Goal: Transaction & Acquisition: Purchase product/service

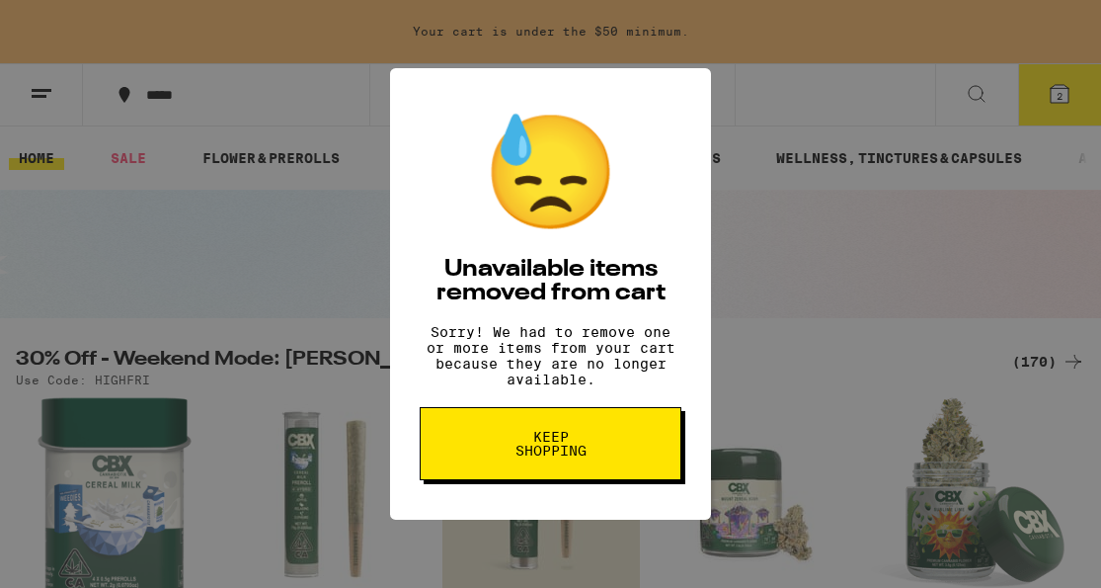
click at [559, 457] on span "Keep Shopping" at bounding box center [551, 444] width 102 height 28
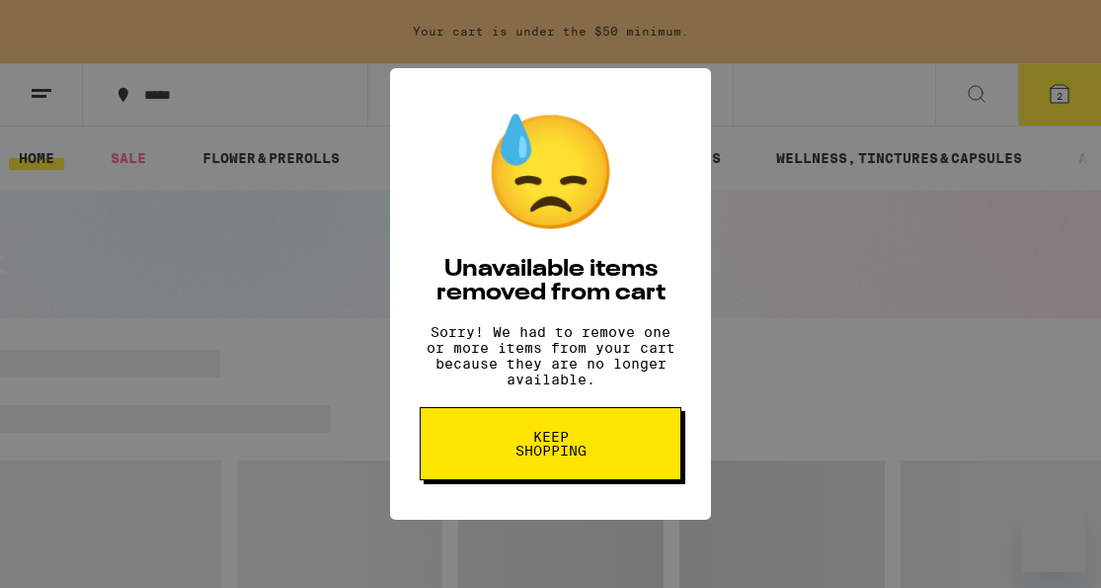
click at [564, 457] on span "Keep Shopping" at bounding box center [551, 444] width 102 height 28
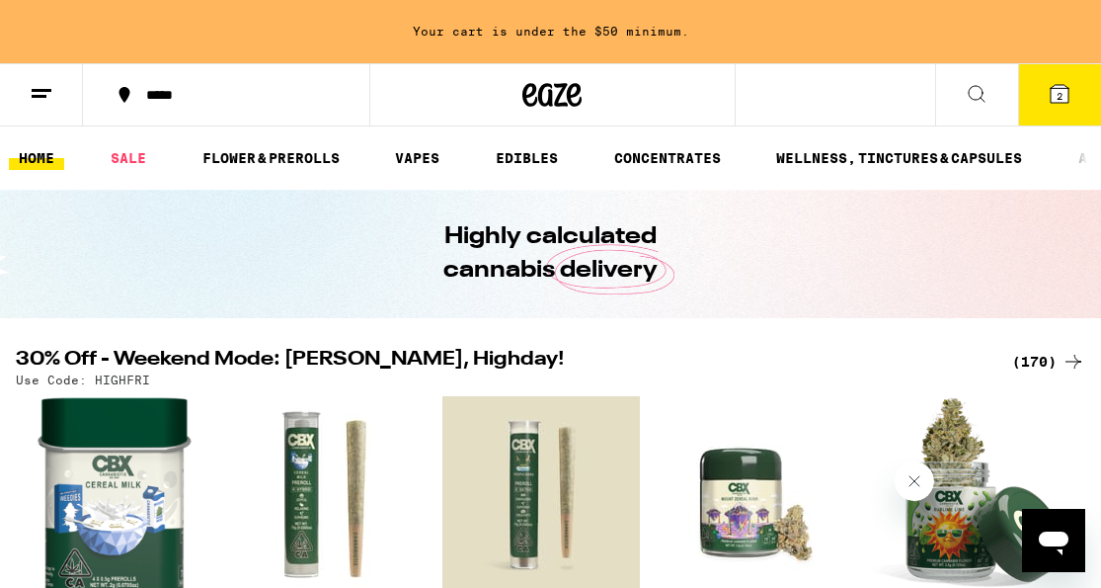
click at [1054, 95] on icon at bounding box center [1060, 94] width 18 height 18
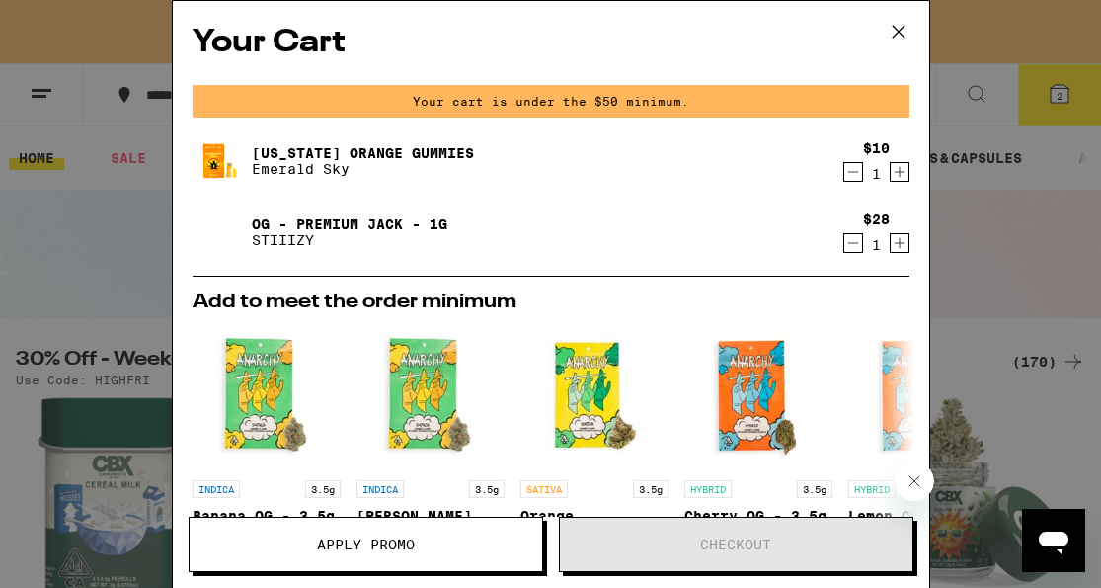
click at [863, 174] on div "1" at bounding box center [876, 174] width 27 height 16
click at [860, 174] on icon "Decrement" at bounding box center [853, 172] width 18 height 24
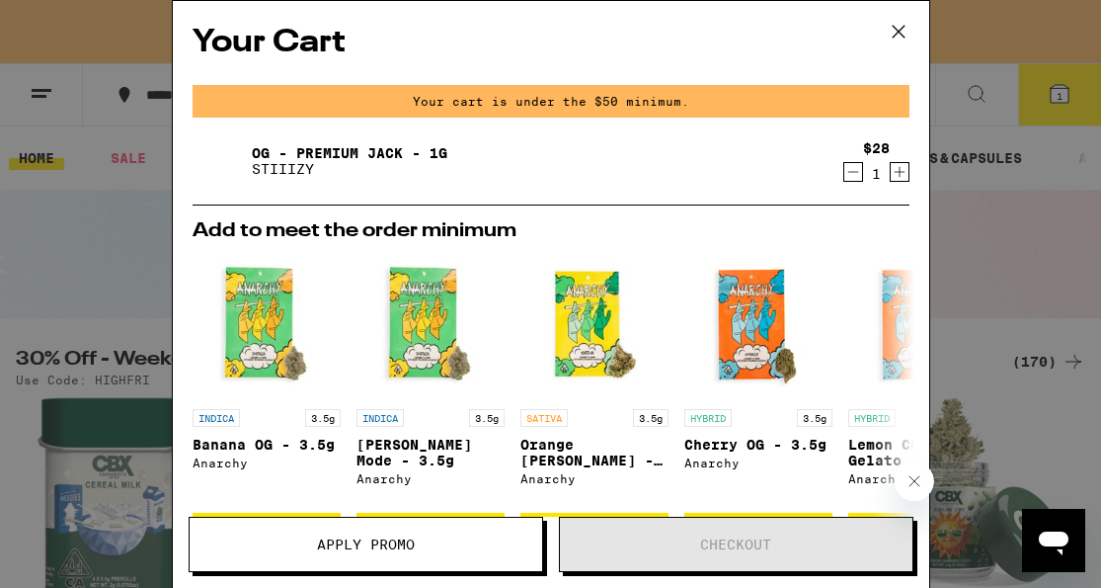
click at [860, 174] on icon "Decrement" at bounding box center [853, 172] width 18 height 24
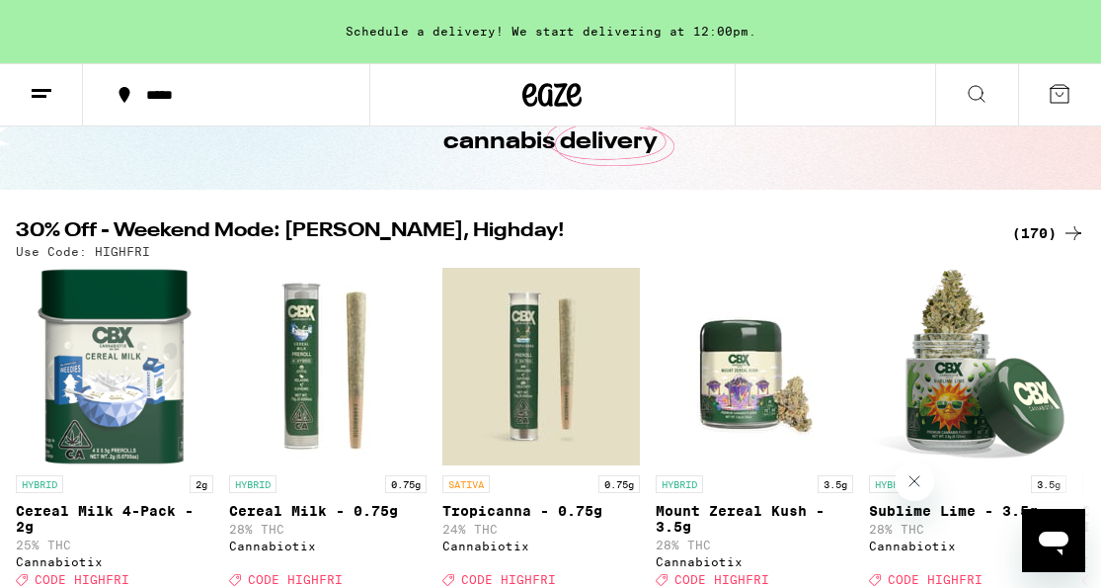
scroll to position [143, 0]
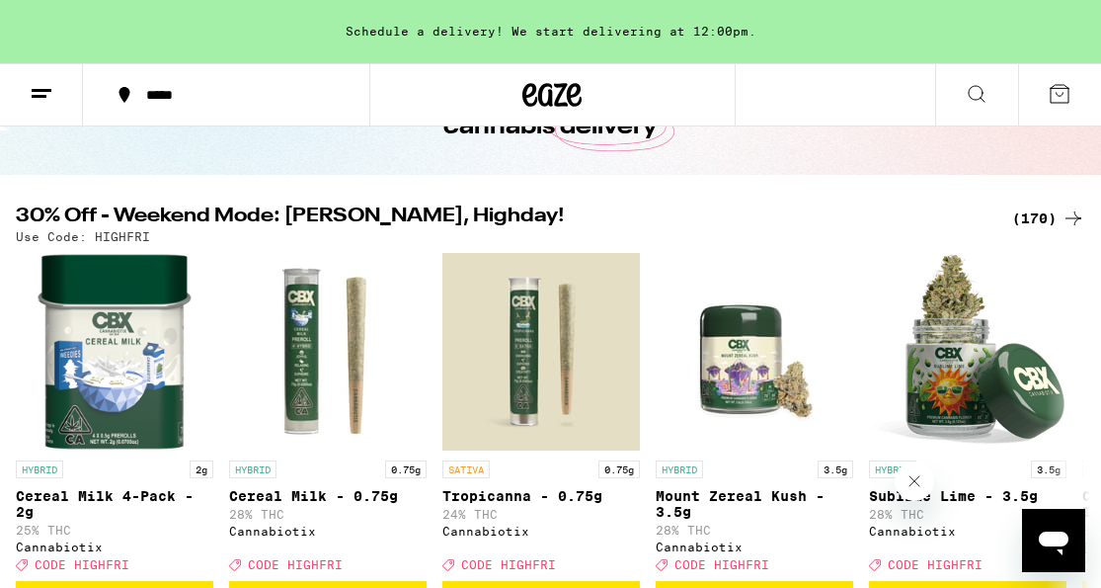
click at [1041, 217] on div "(170)" at bounding box center [1048, 218] width 73 height 24
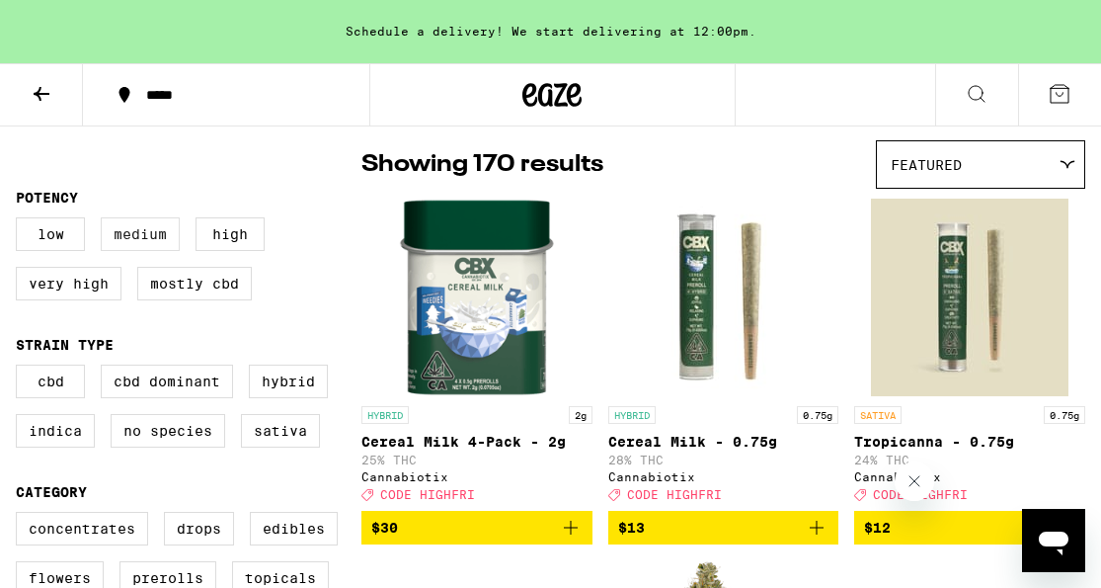
scroll to position [151, 0]
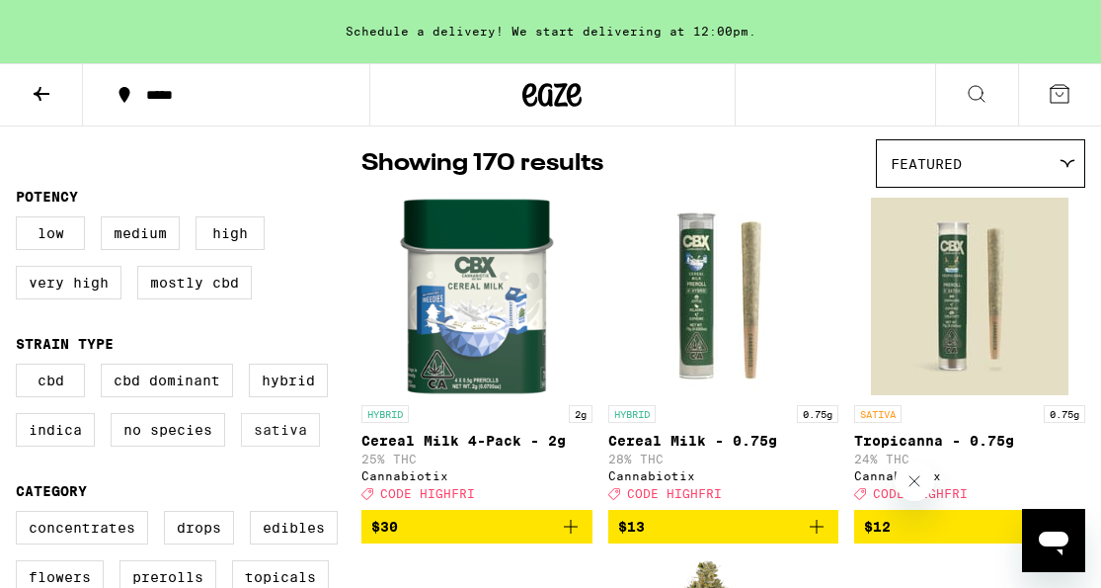
click at [282, 440] on label "Sativa" at bounding box center [280, 430] width 79 height 34
click at [21, 367] on input "Sativa" at bounding box center [20, 366] width 1 height 1
checkbox input "true"
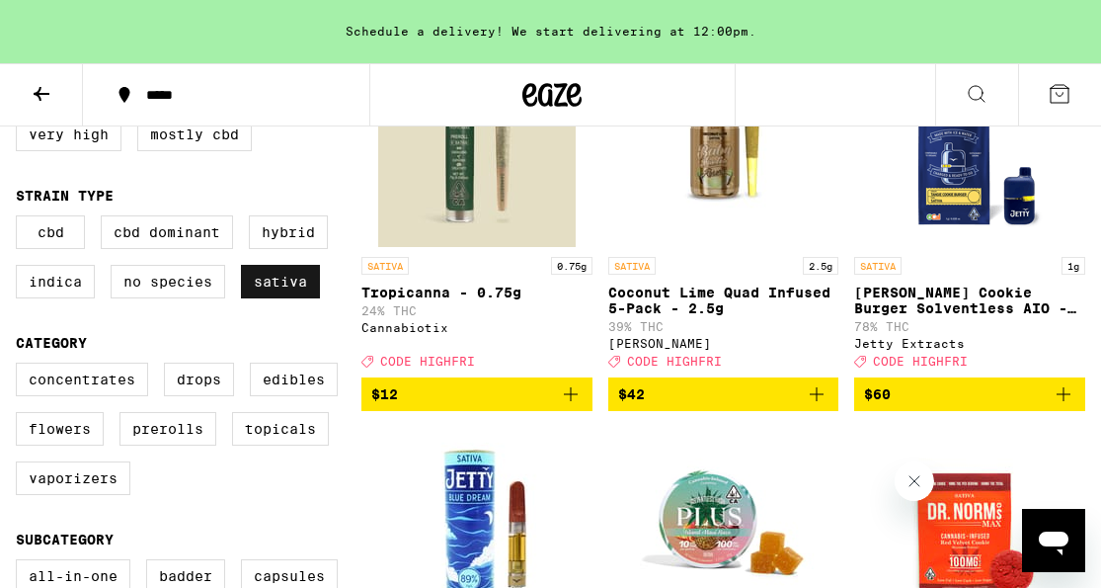
scroll to position [314, 0]
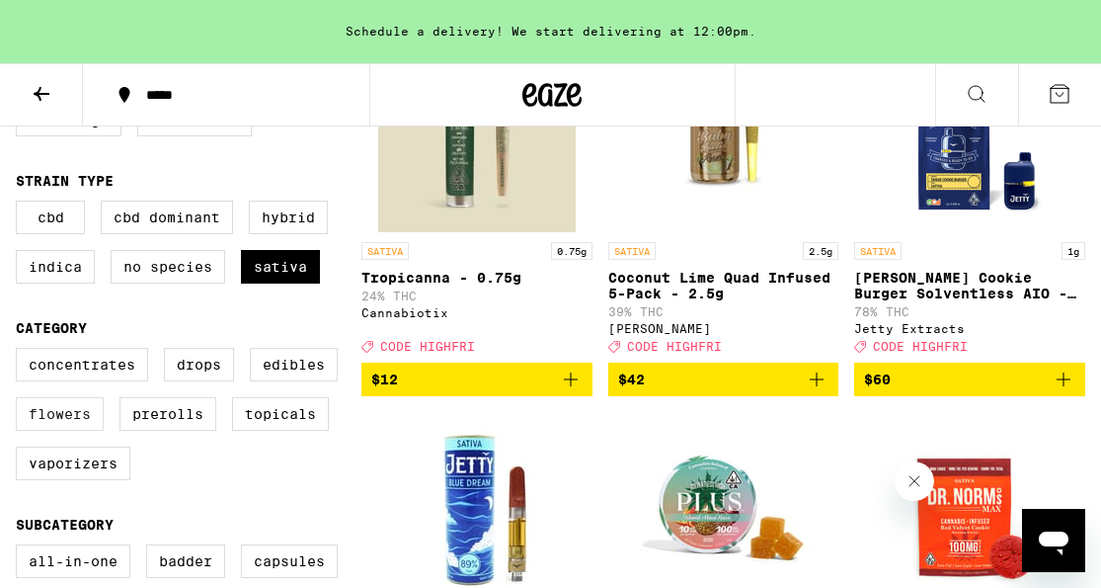
click at [89, 430] on label "Flowers" at bounding box center [60, 414] width 88 height 34
click at [21, 352] on input "Flowers" at bounding box center [20, 351] width 1 height 1
checkbox input "true"
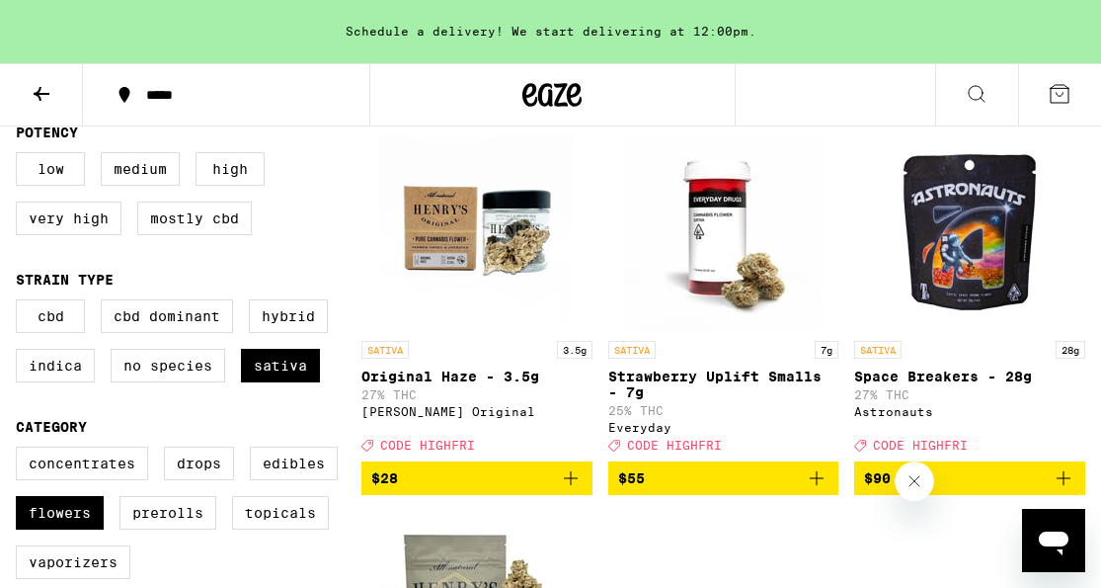
scroll to position [212, 0]
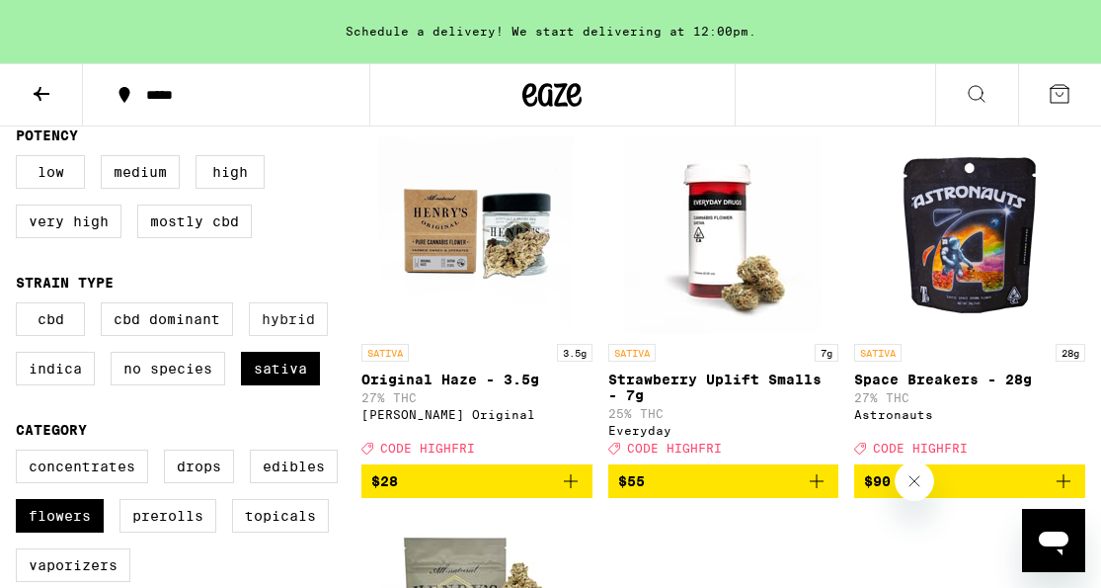
click at [295, 336] on label "Hybrid" at bounding box center [288, 319] width 79 height 34
click at [21, 306] on input "Hybrid" at bounding box center [20, 305] width 1 height 1
checkbox input "true"
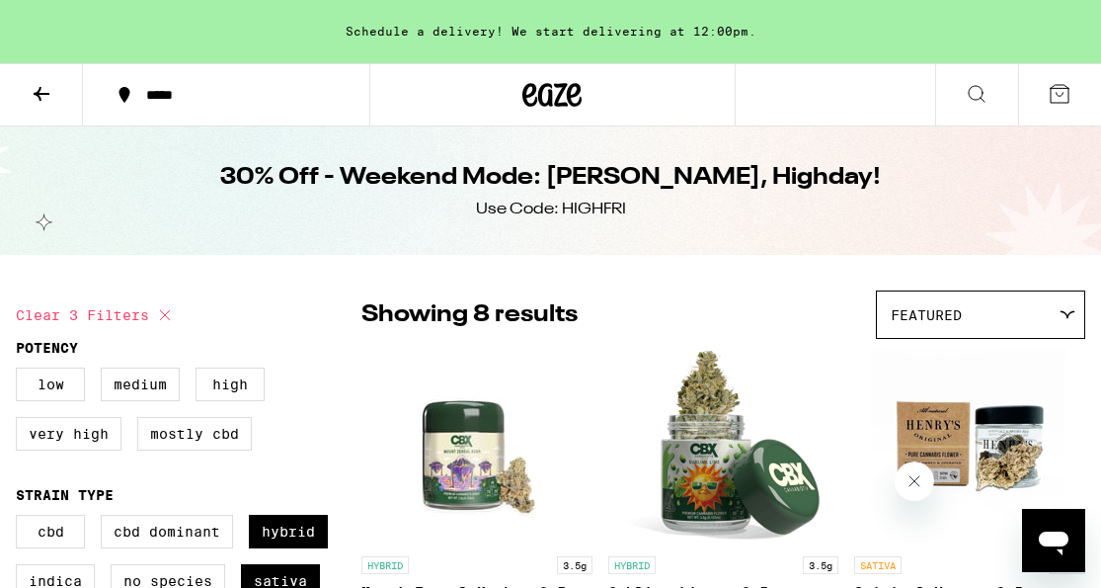
click at [50, 87] on icon at bounding box center [42, 94] width 24 height 24
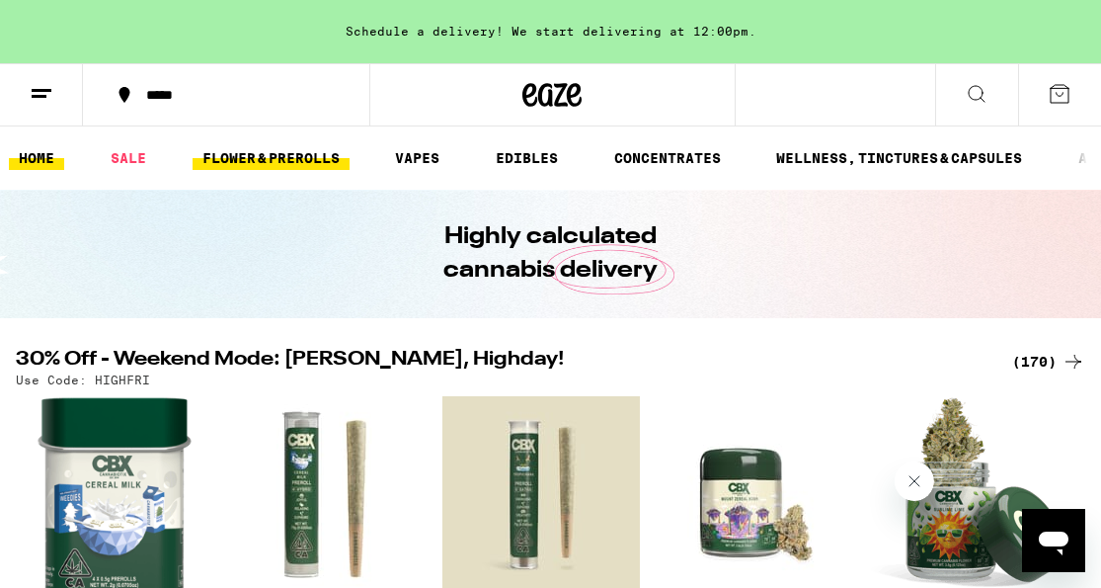
click at [241, 156] on link "FLOWER & PREROLLS" at bounding box center [271, 158] width 157 height 24
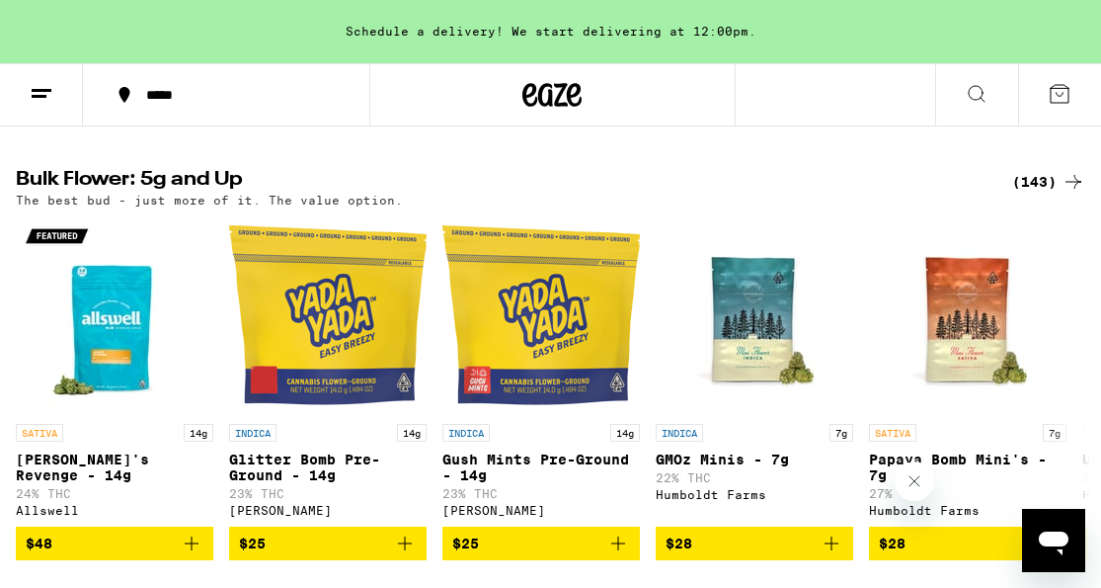
scroll to position [628, 0]
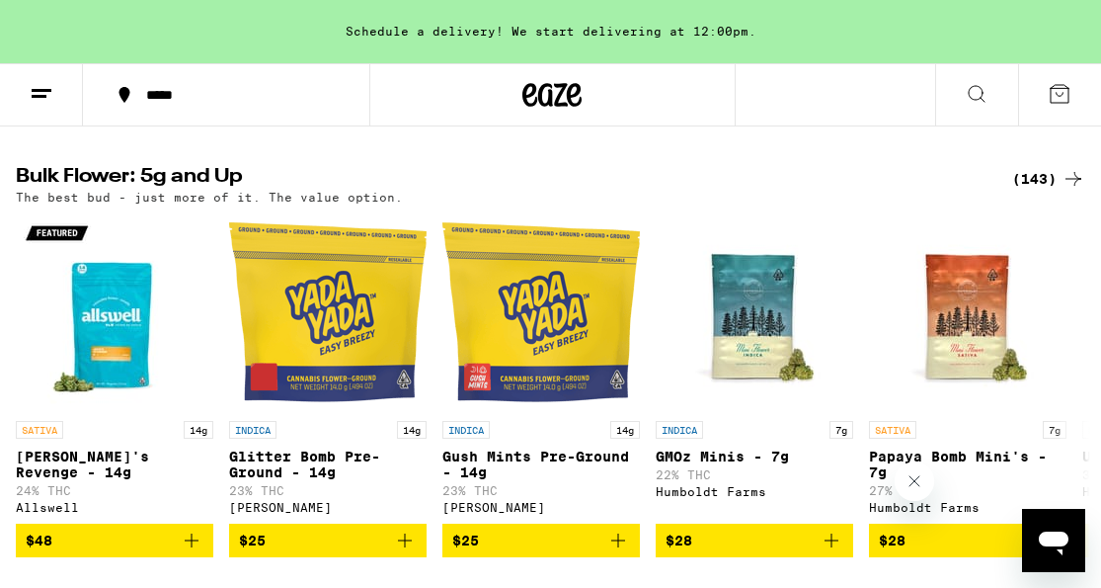
click at [1020, 191] on div "(143)" at bounding box center [1048, 179] width 73 height 24
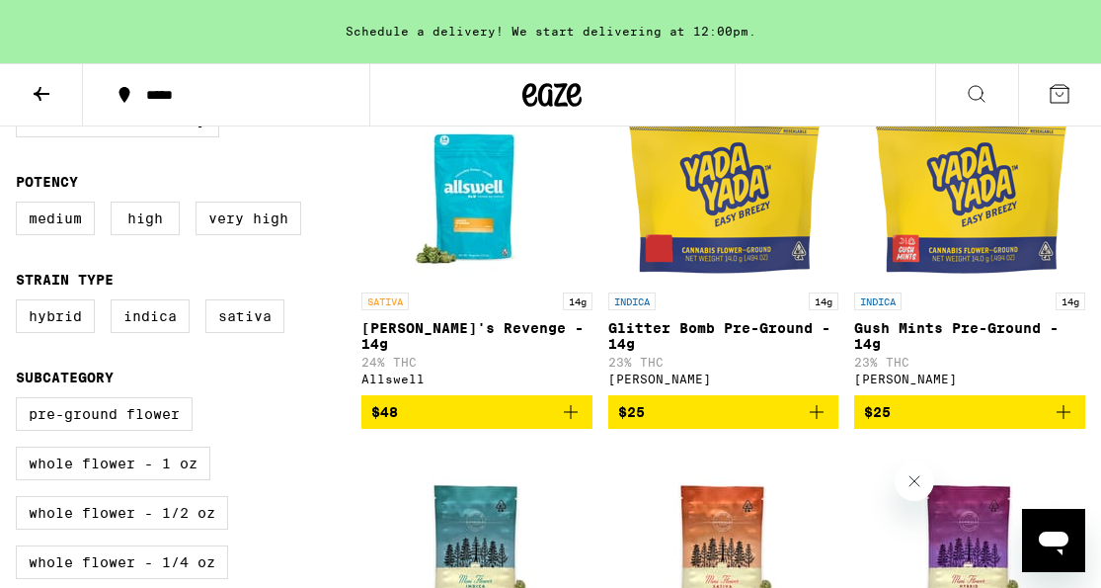
scroll to position [270, 0]
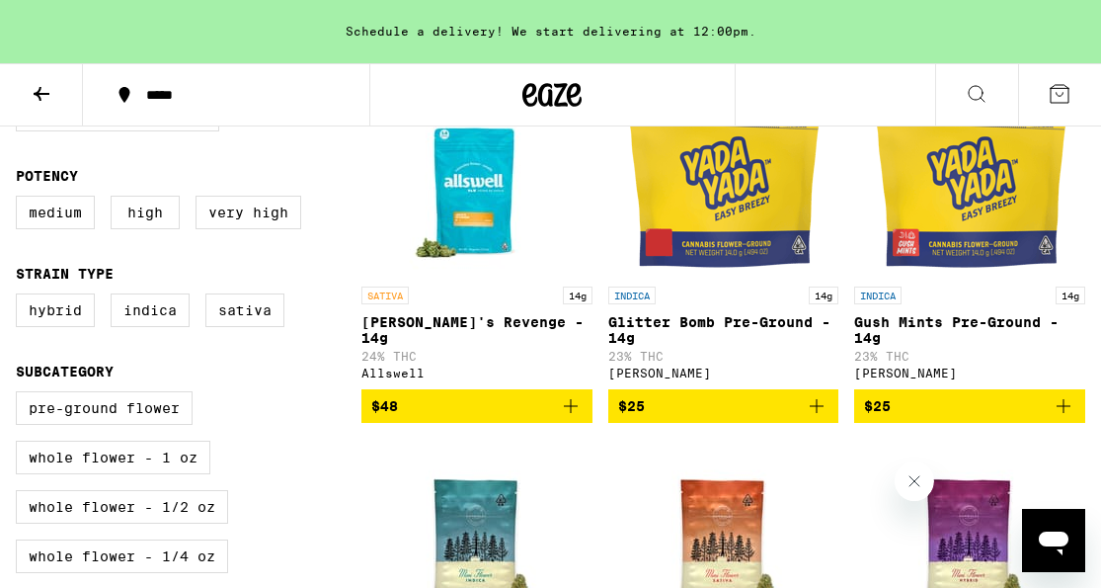
click at [287, 328] on div "Hybrid Indica Sativa" at bounding box center [189, 317] width 346 height 49
click at [279, 327] on label "Sativa" at bounding box center [244, 310] width 79 height 34
click at [21, 297] on input "Sativa" at bounding box center [20, 296] width 1 height 1
checkbox input "true"
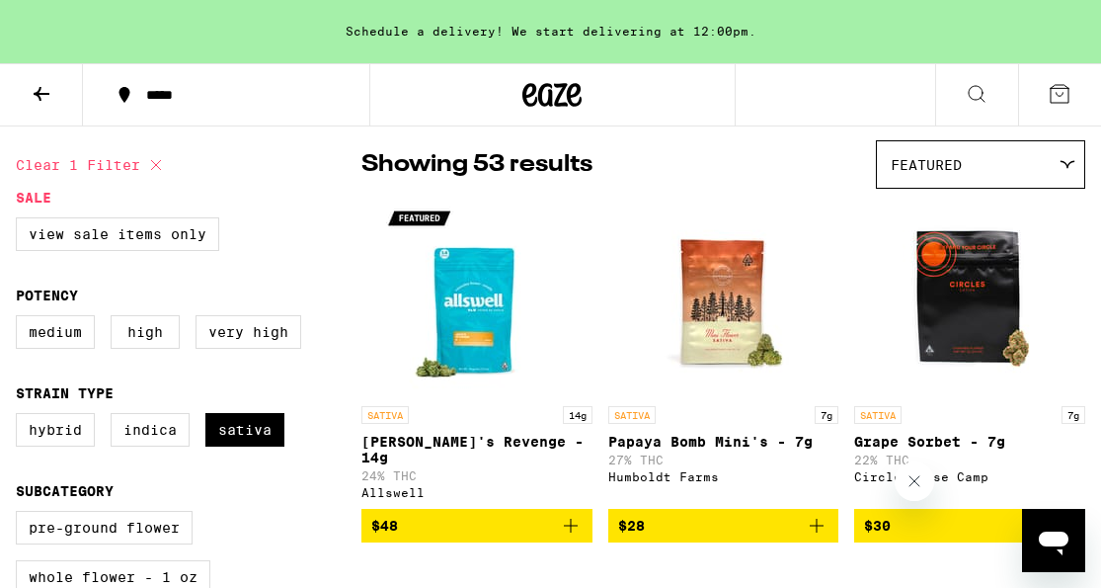
scroll to position [268, 0]
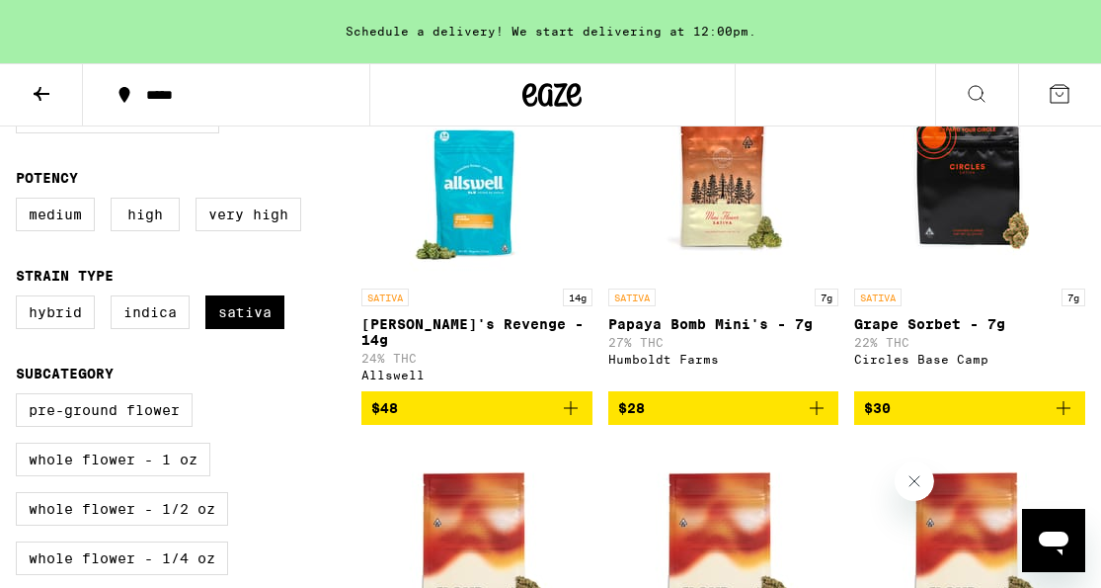
click at [559, 411] on icon "Add to bag" at bounding box center [571, 408] width 24 height 24
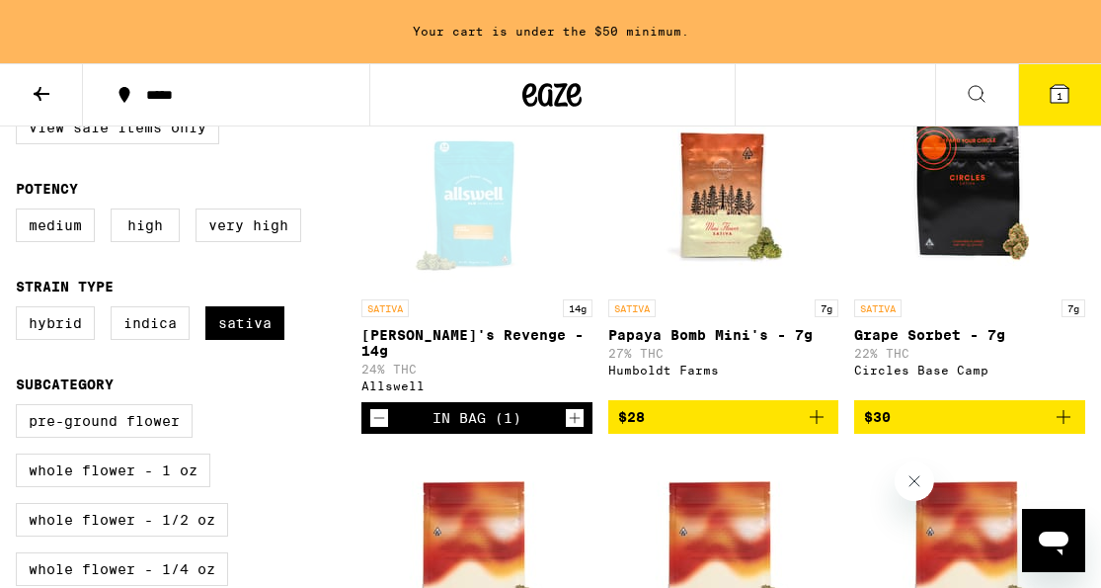
scroll to position [0, 0]
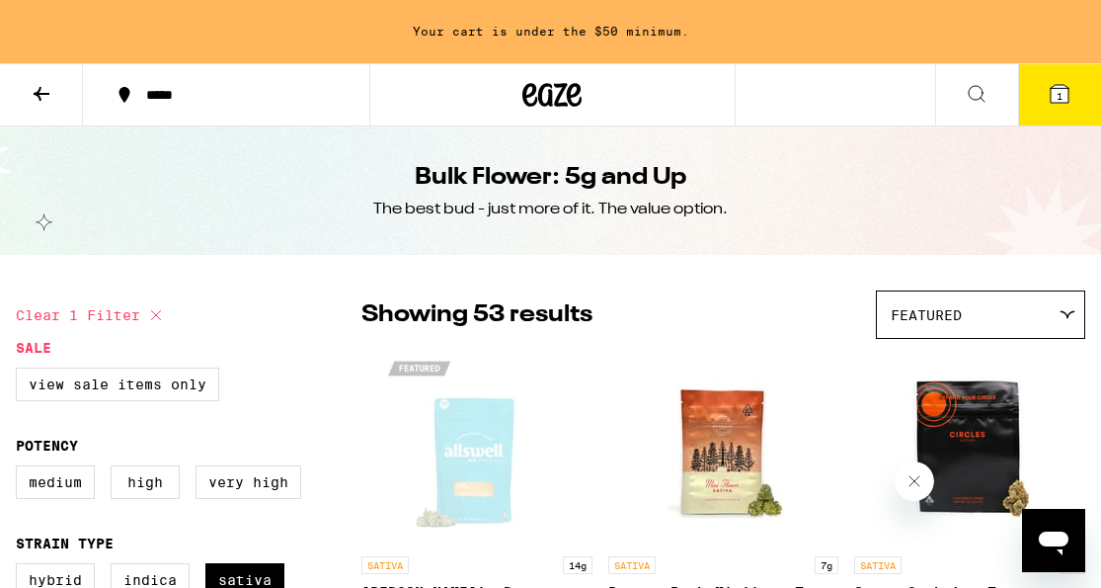
click at [40, 101] on icon at bounding box center [42, 94] width 24 height 24
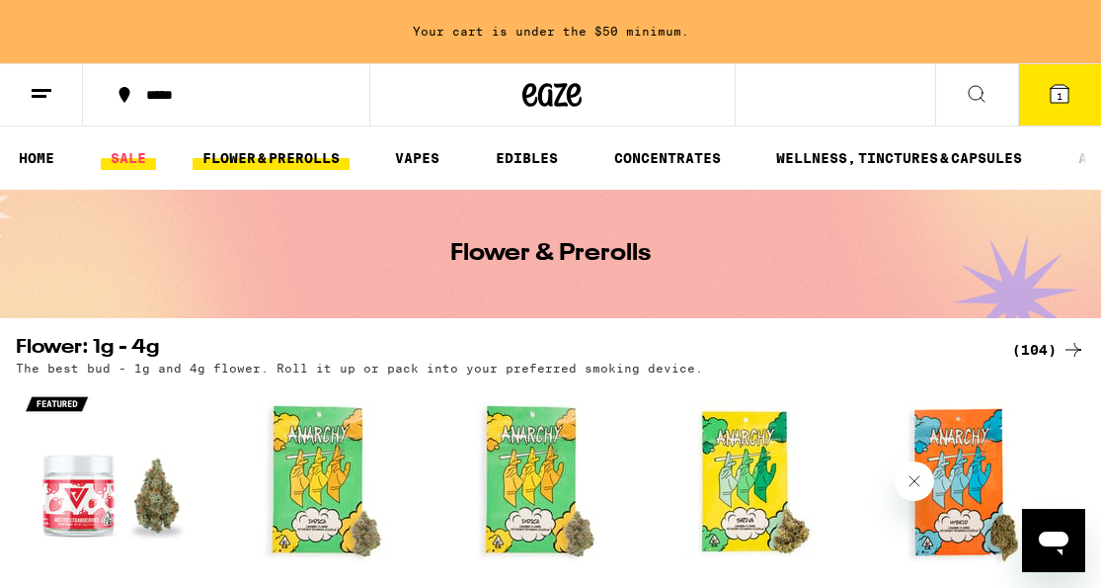
click at [124, 163] on link "SALE" at bounding box center [128, 158] width 55 height 24
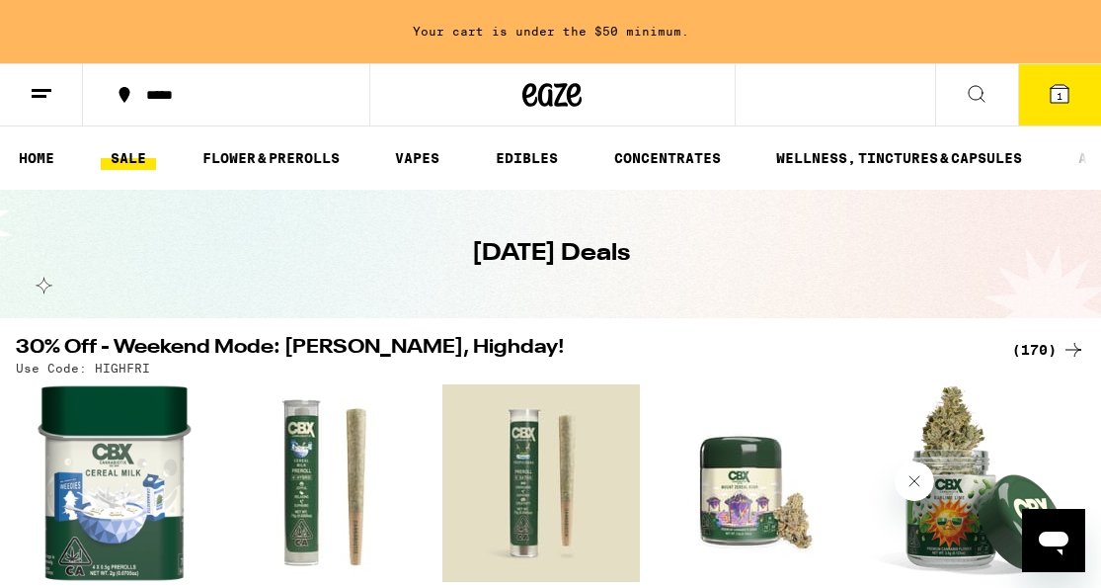
click at [1026, 346] on div "(170)" at bounding box center [1048, 350] width 73 height 24
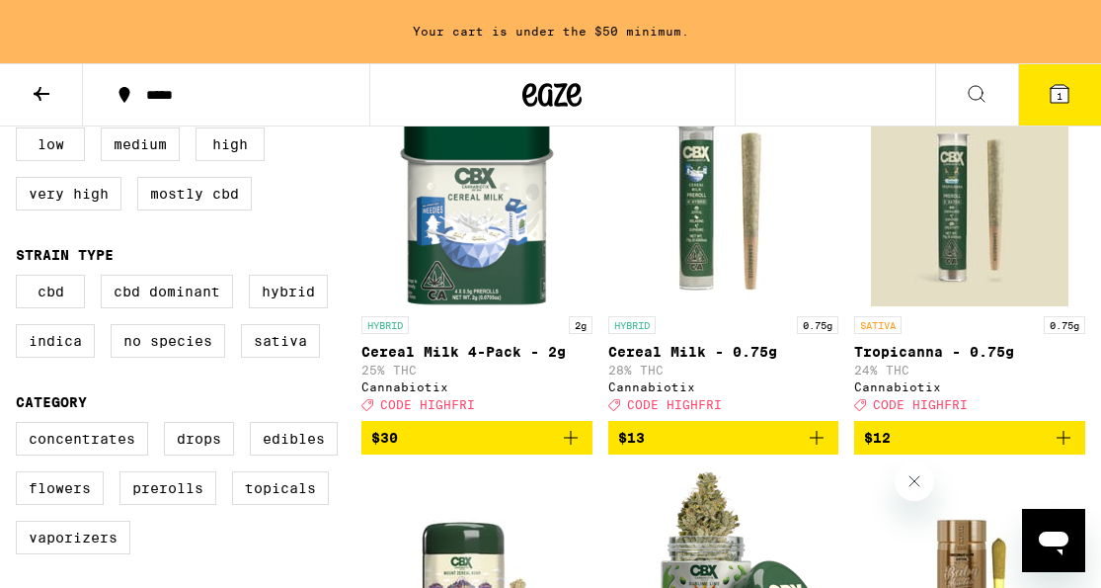
scroll to position [239, 0]
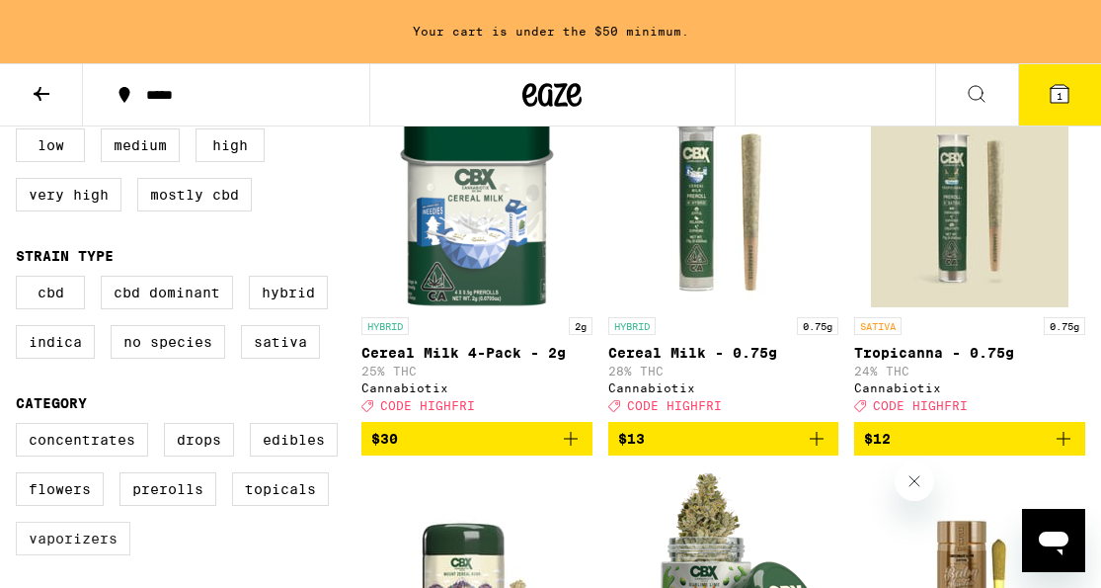
click at [73, 555] on label "Vaporizers" at bounding box center [73, 538] width 115 height 34
click at [21, 427] on input "Vaporizers" at bounding box center [20, 426] width 1 height 1
checkbox input "true"
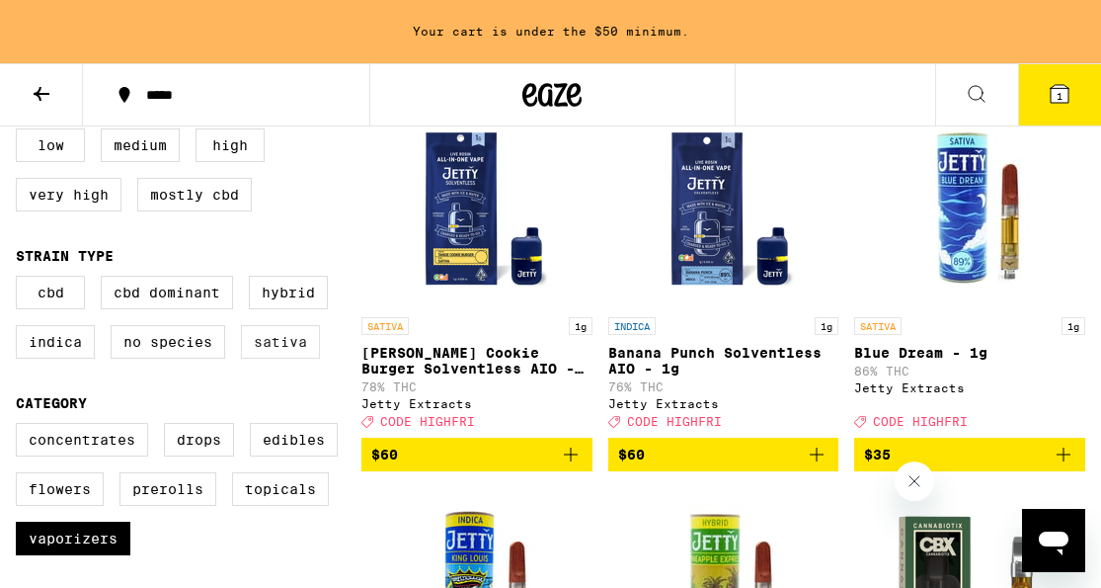
click at [290, 356] on label "Sativa" at bounding box center [280, 342] width 79 height 34
click at [21, 280] on input "Sativa" at bounding box center [20, 279] width 1 height 1
checkbox input "true"
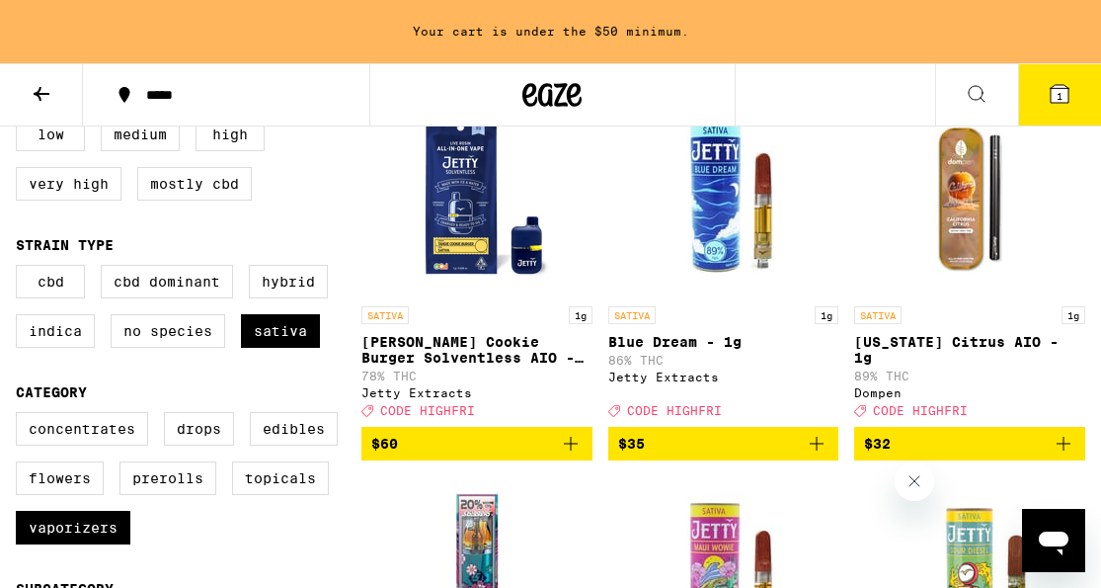
scroll to position [254, 0]
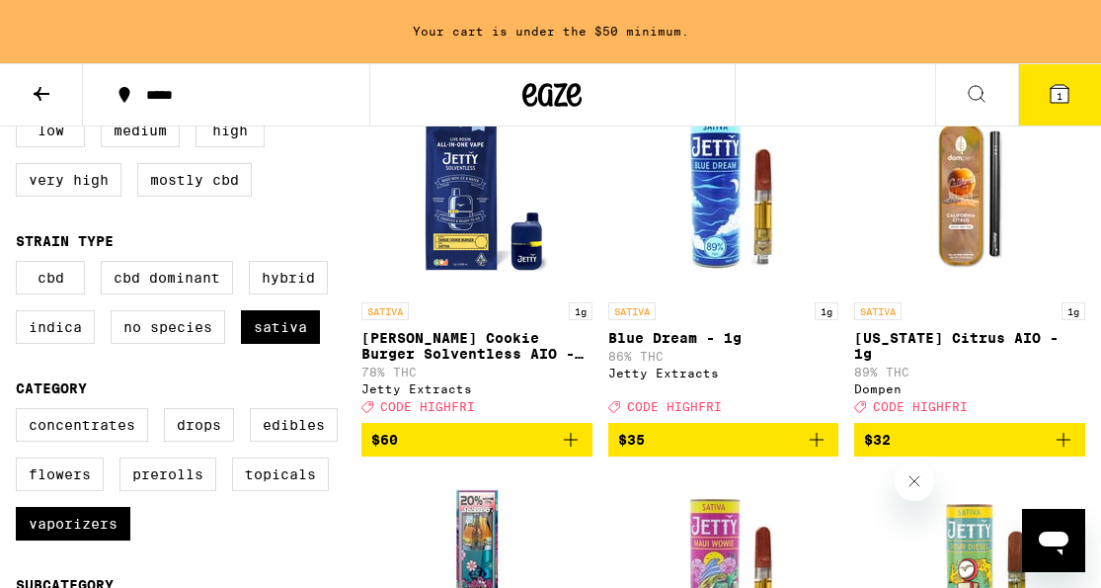
click at [905, 344] on p "[US_STATE] Citrus AIO - 1g" at bounding box center [969, 346] width 231 height 32
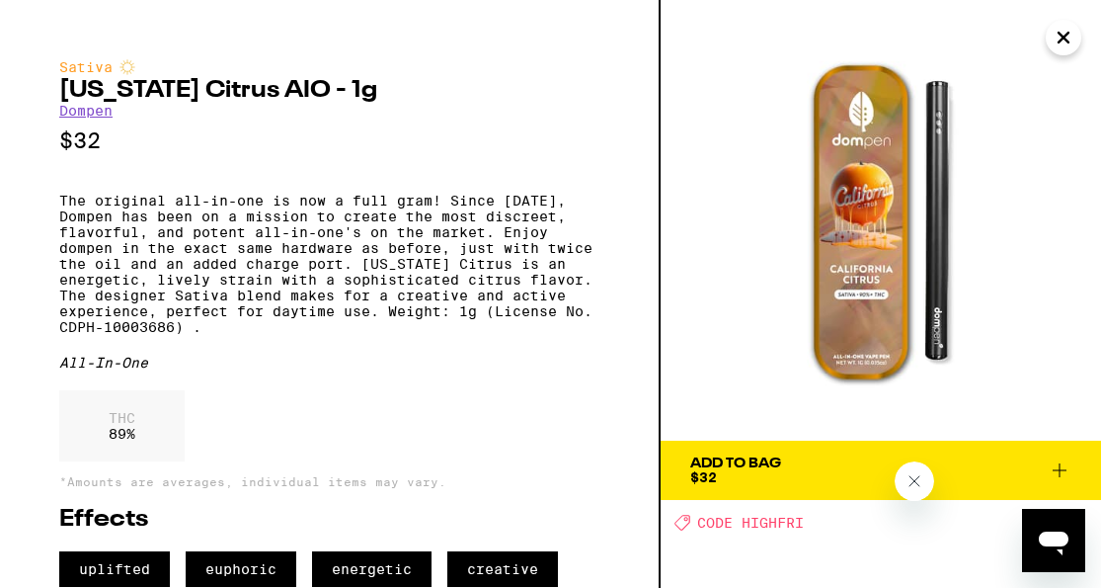
click at [1053, 46] on icon "Close" at bounding box center [1064, 38] width 24 height 30
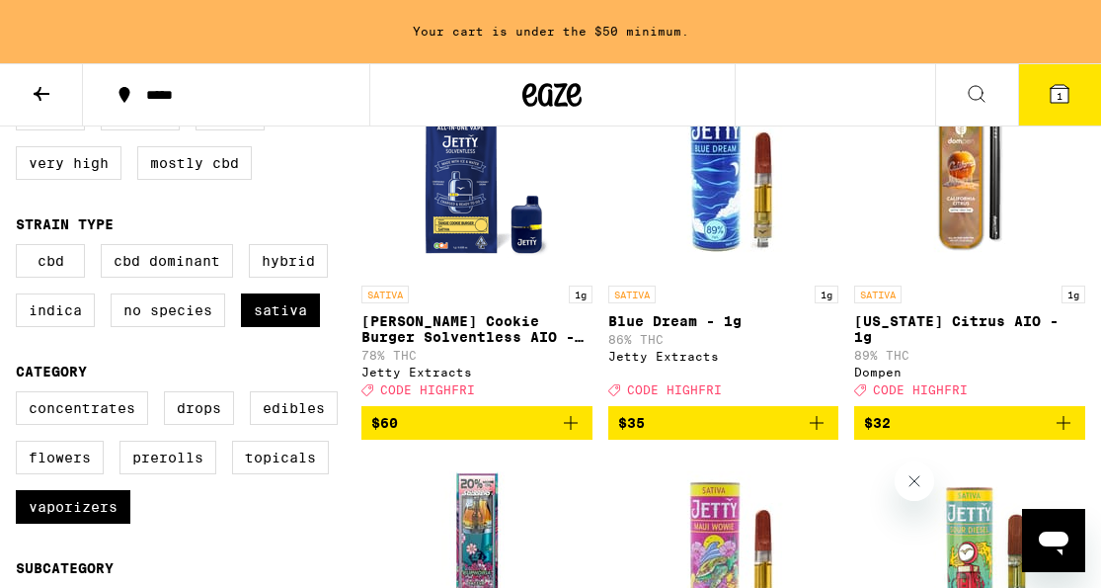
scroll to position [280, 0]
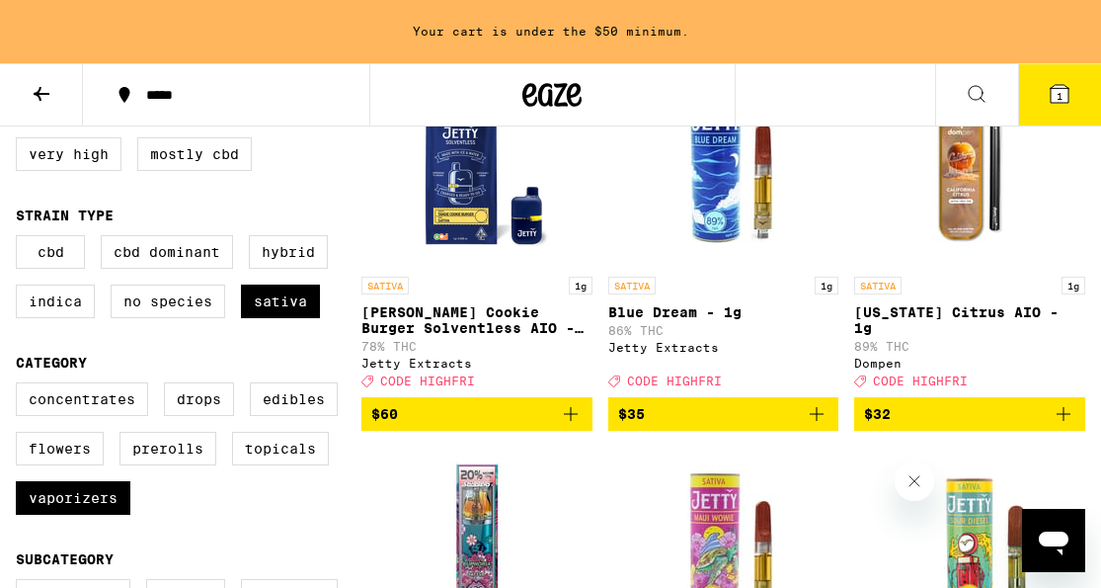
click at [820, 426] on icon "Add to bag" at bounding box center [817, 414] width 24 height 24
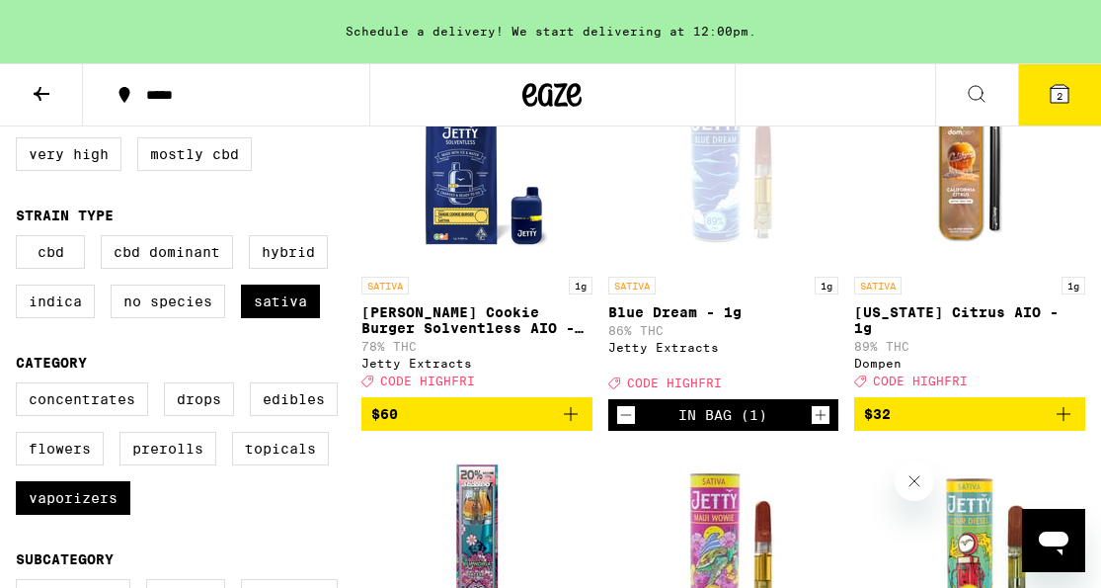
click at [1051, 95] on icon at bounding box center [1060, 94] width 18 height 18
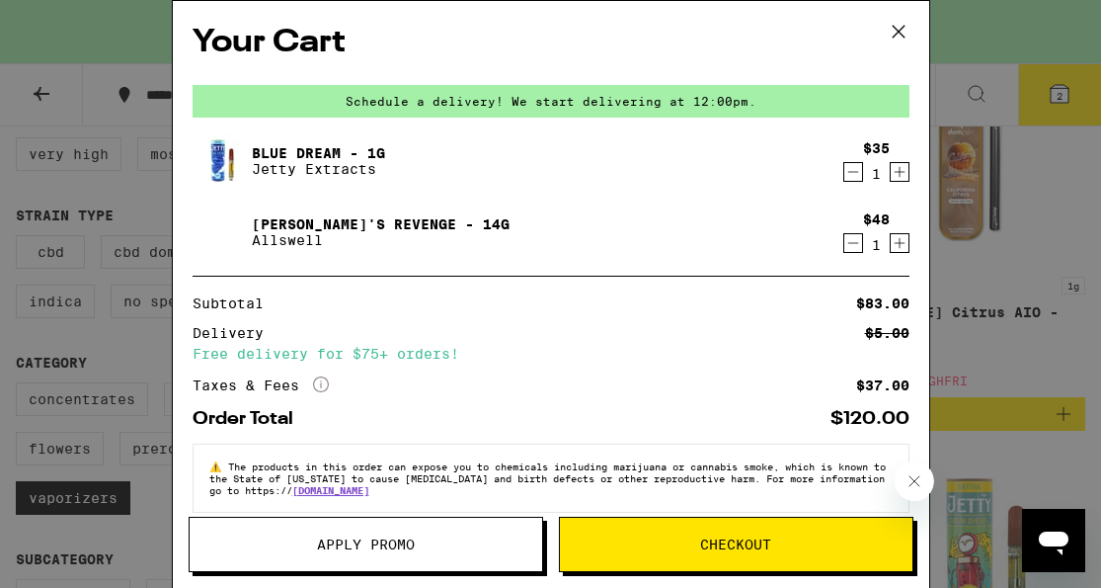
click at [343, 562] on button "Apply Promo" at bounding box center [366, 544] width 355 height 55
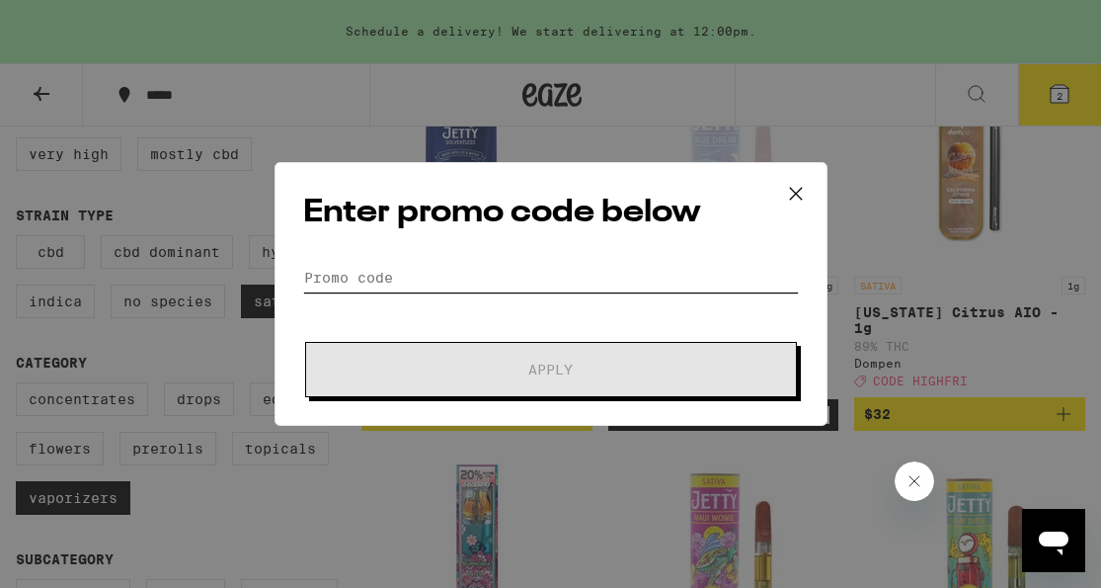
click at [481, 284] on input "Promo Code" at bounding box center [551, 278] width 496 height 30
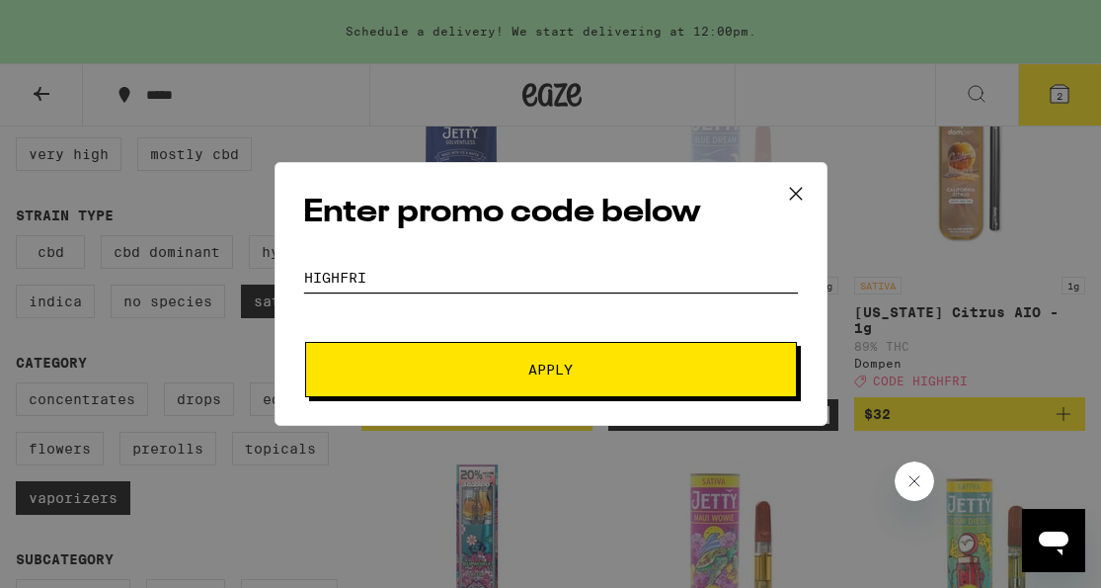
type input "highfri"
click at [305, 342] on button "Apply" at bounding box center [551, 369] width 492 height 55
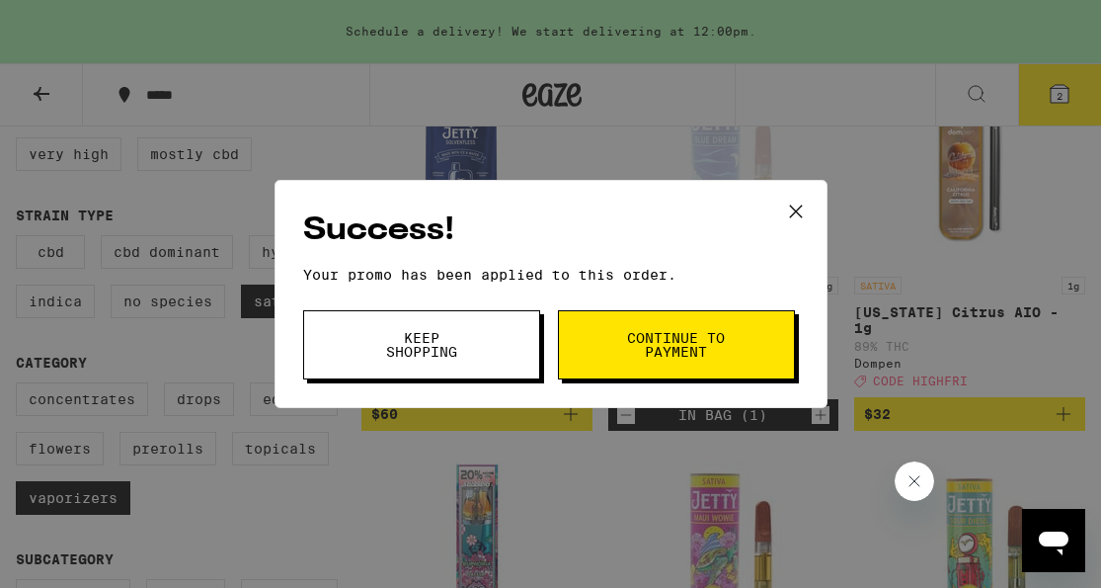
click at [622, 354] on button "Continue to payment" at bounding box center [676, 344] width 237 height 69
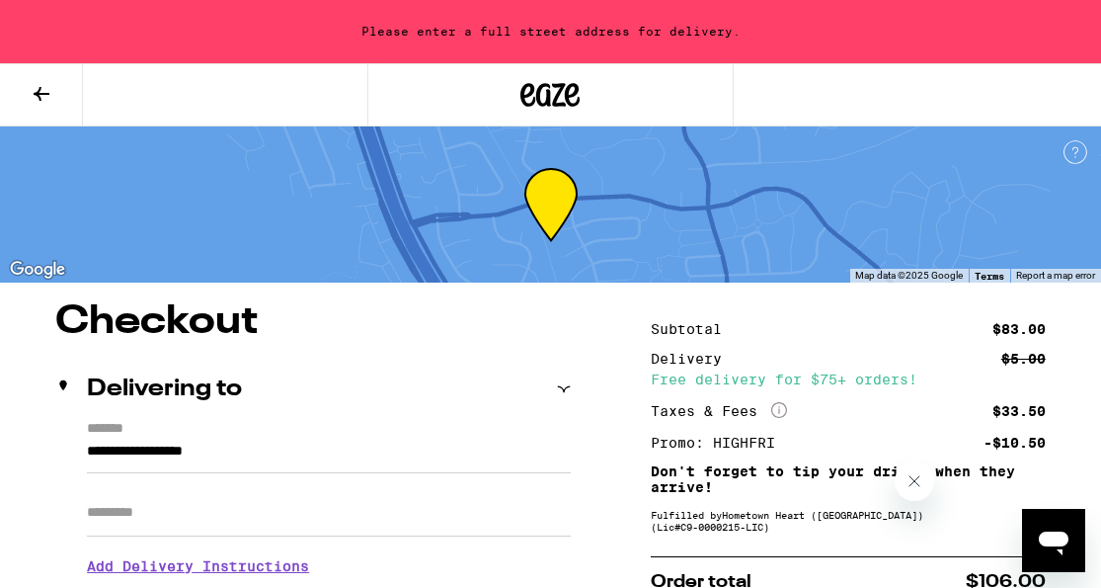
click at [41, 113] on button at bounding box center [41, 95] width 83 height 62
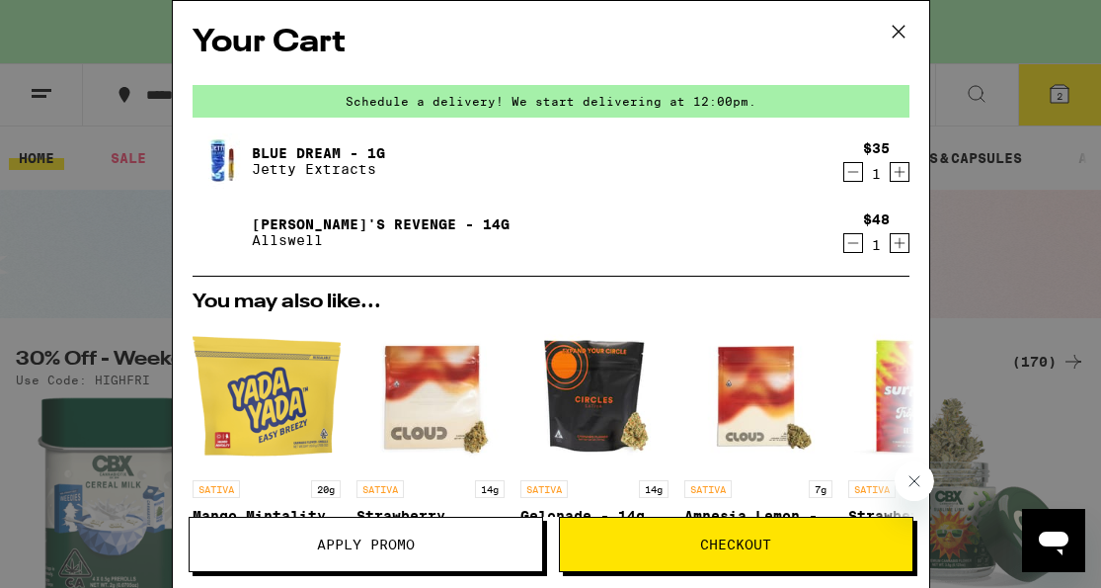
click at [847, 172] on icon "Decrement" at bounding box center [852, 172] width 11 height 0
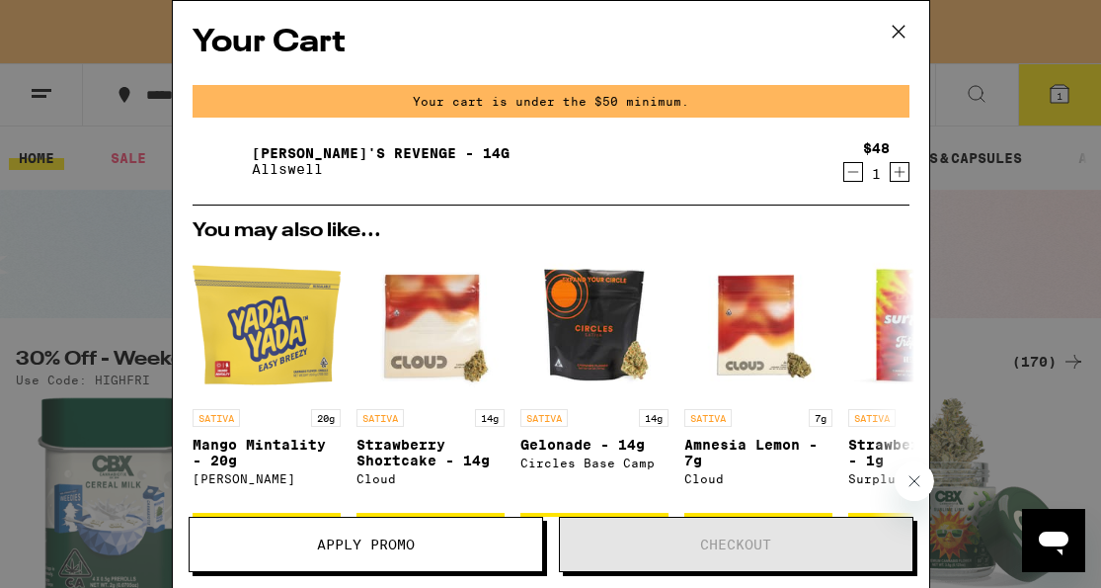
click at [899, 31] on icon at bounding box center [899, 32] width 30 height 30
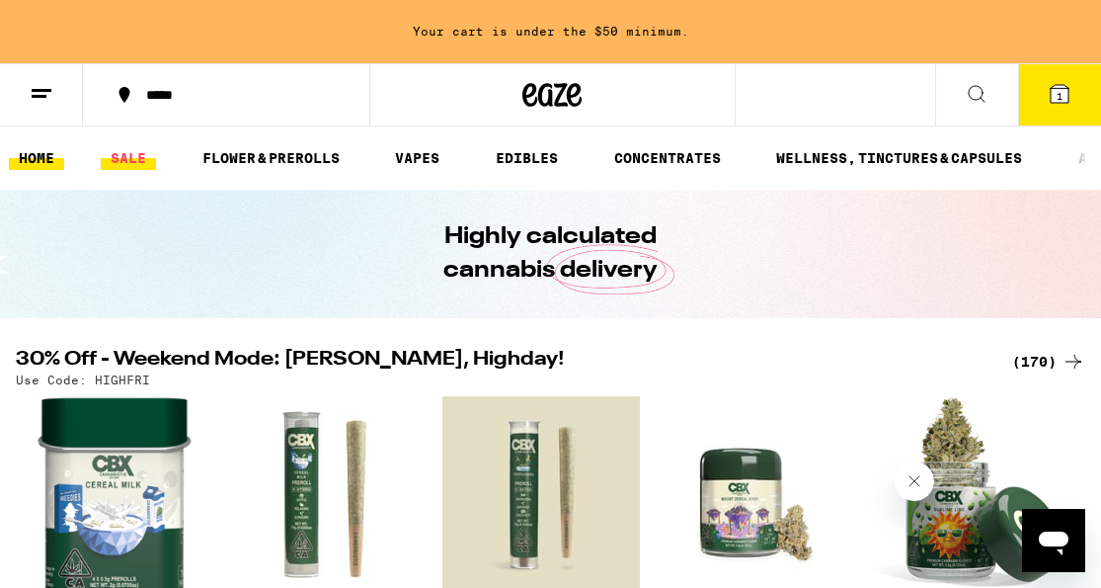
click at [134, 161] on link "SALE" at bounding box center [128, 158] width 55 height 24
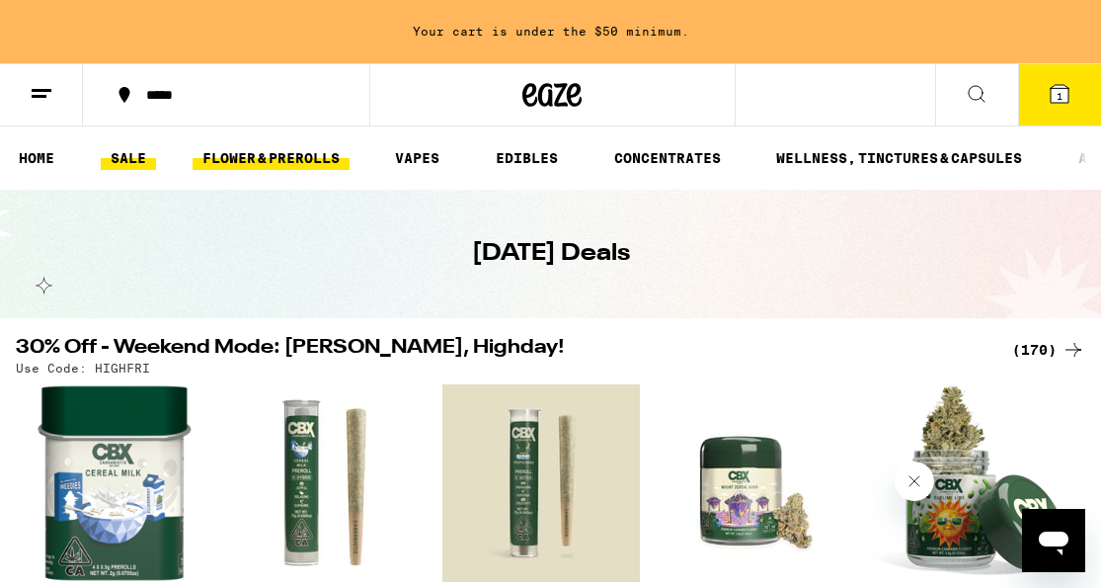
click at [217, 162] on link "FLOWER & PREROLLS" at bounding box center [271, 158] width 157 height 24
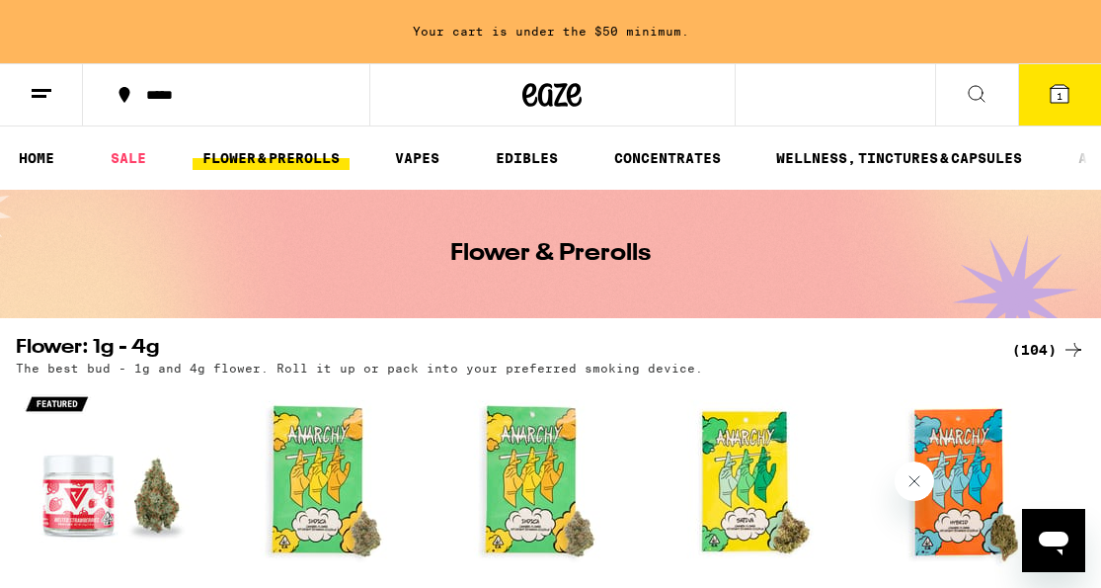
click at [1051, 351] on div "(104)" at bounding box center [1048, 350] width 73 height 24
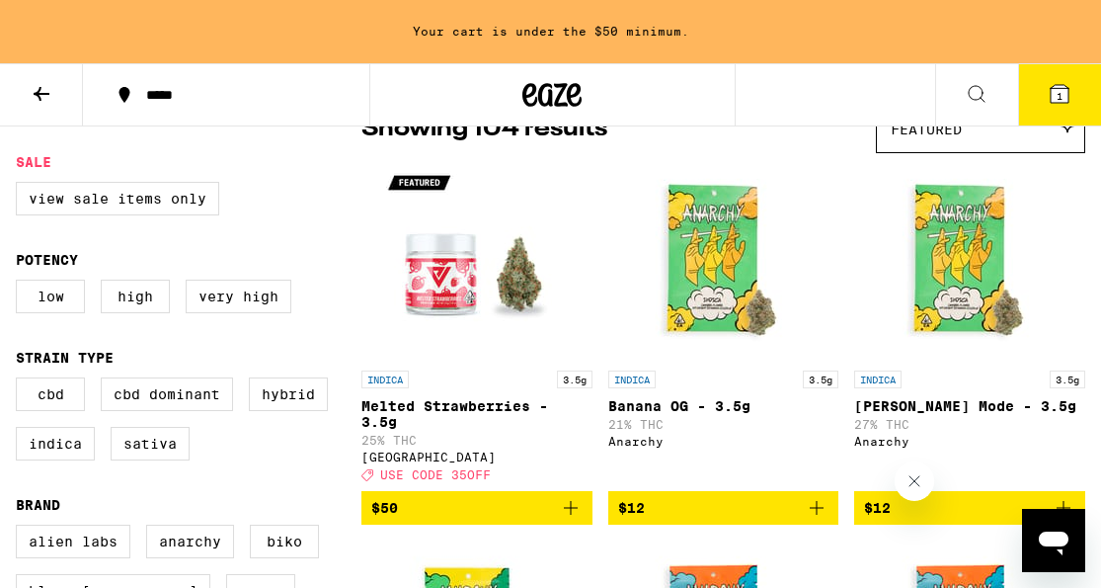
scroll to position [214, 0]
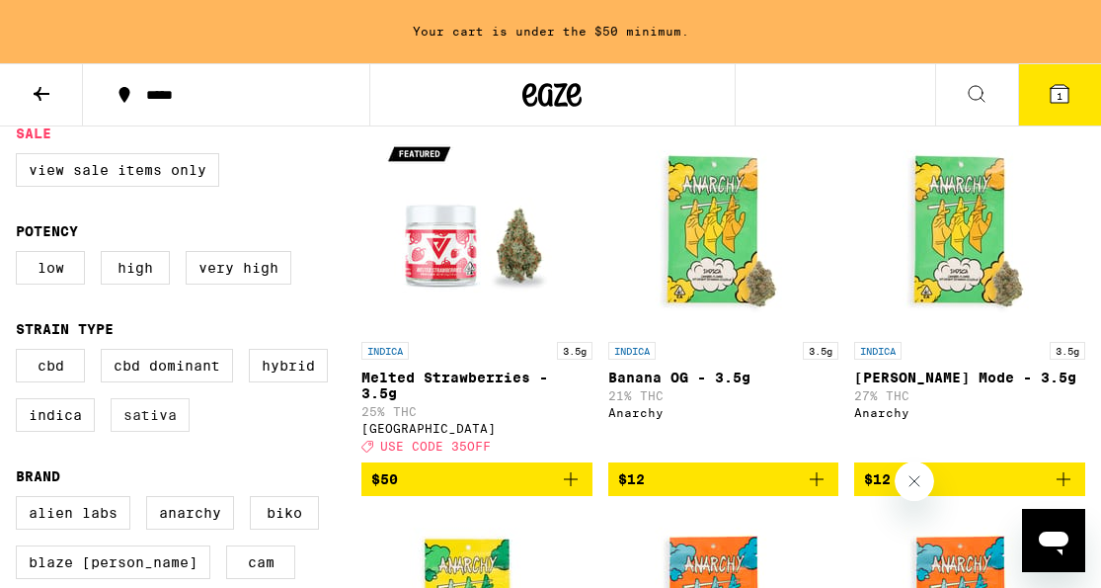
click at [171, 432] on label "Sativa" at bounding box center [150, 415] width 79 height 34
click at [21, 353] on input "Sativa" at bounding box center [20, 352] width 1 height 1
checkbox input "true"
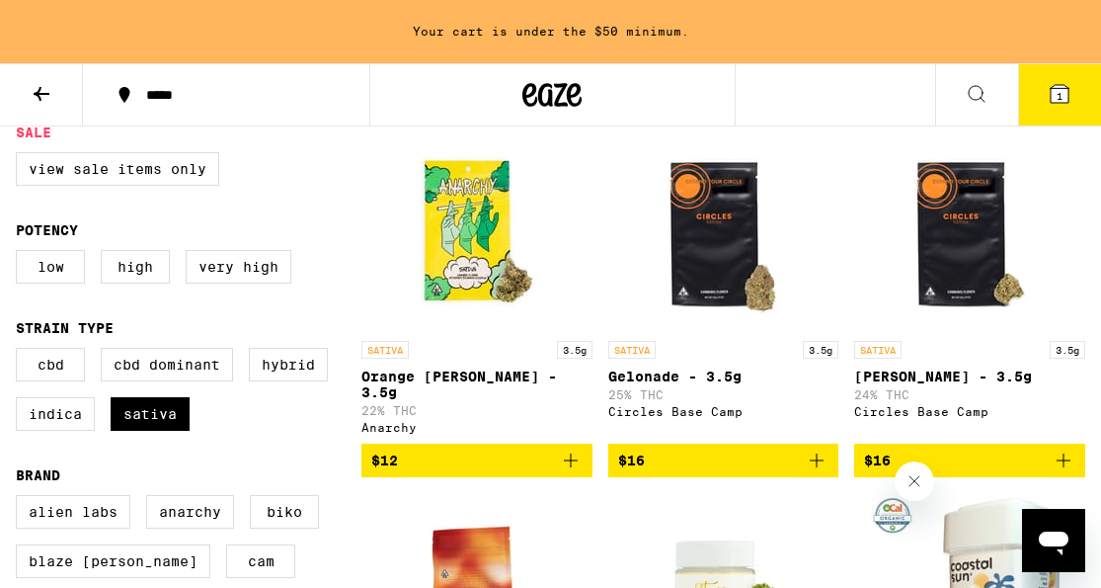
scroll to position [213, 0]
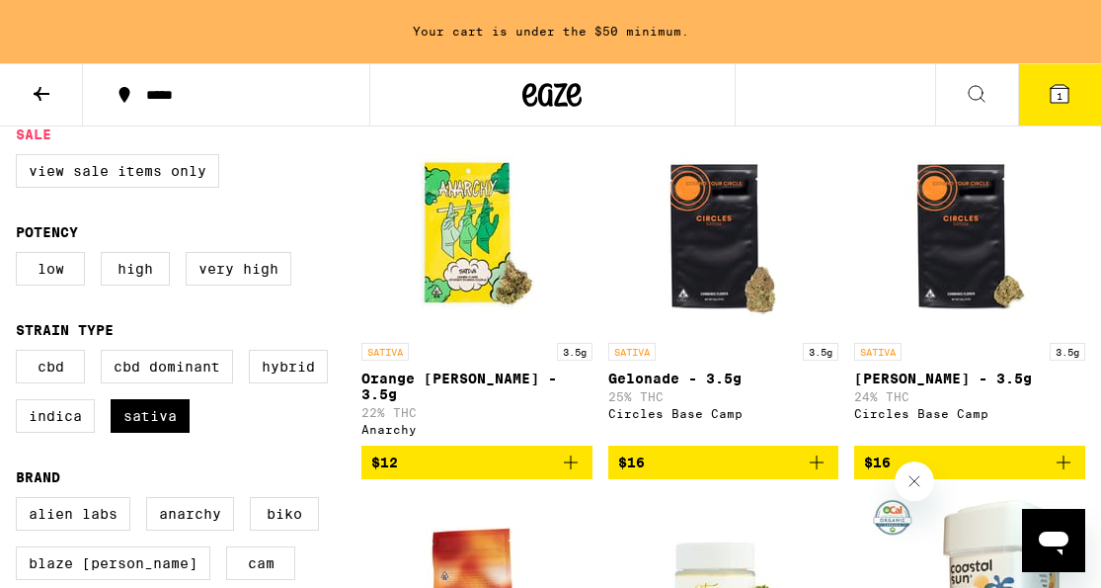
click at [1067, 103] on icon at bounding box center [1060, 94] width 18 height 18
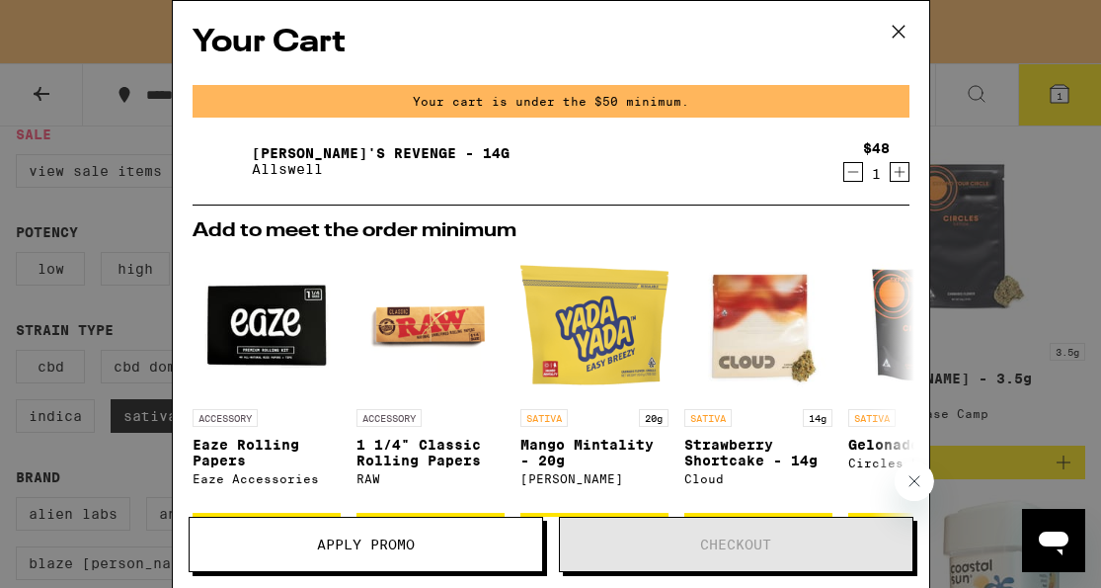
click at [894, 35] on icon at bounding box center [898, 32] width 12 height 12
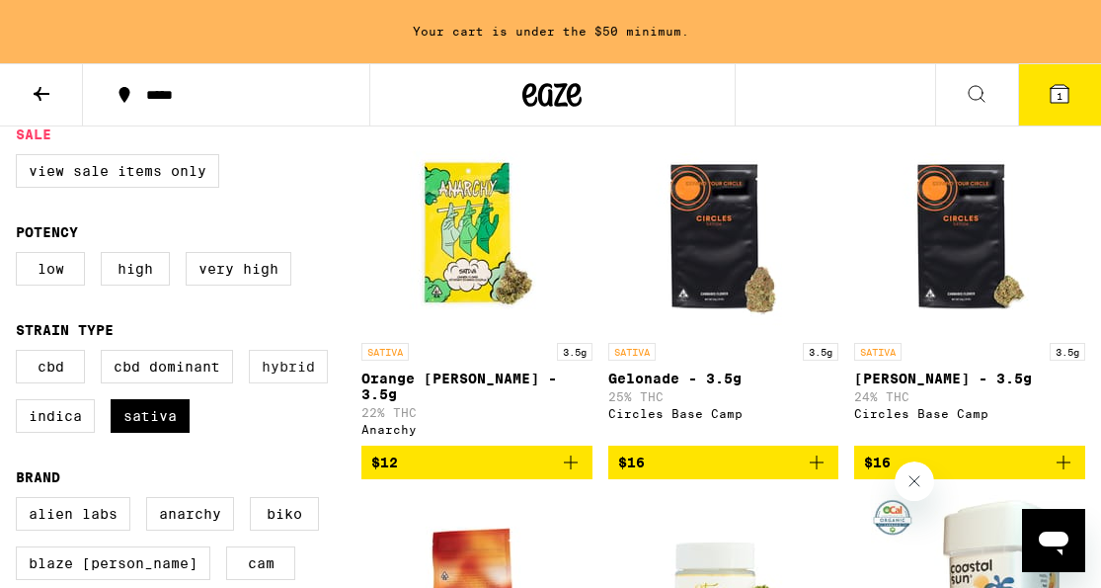
click at [275, 383] on label "Hybrid" at bounding box center [288, 367] width 79 height 34
click at [21, 354] on input "Hybrid" at bounding box center [20, 353] width 1 height 1
checkbox input "true"
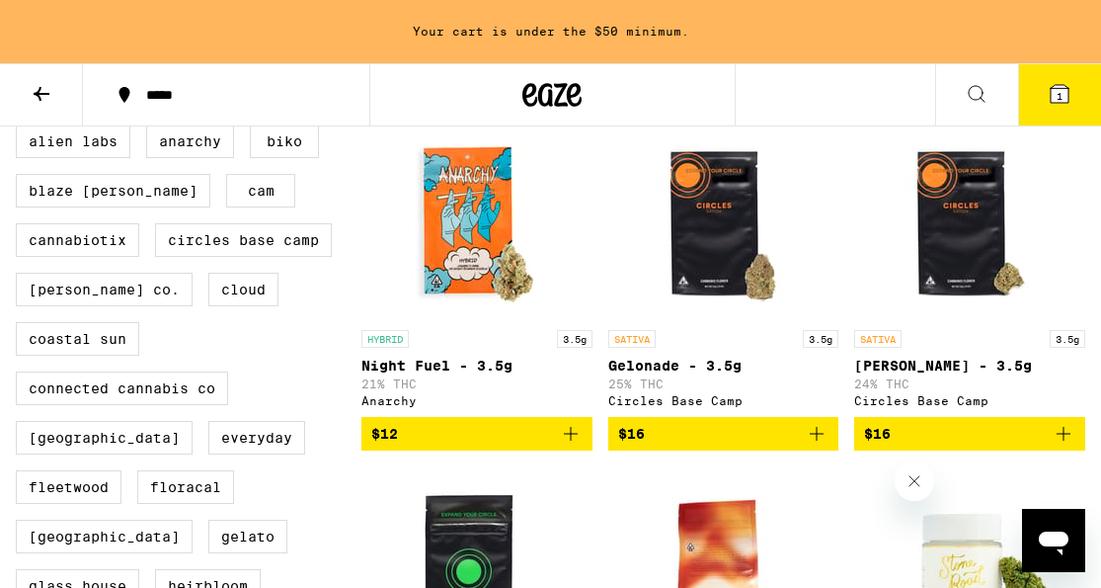
scroll to position [588, 0]
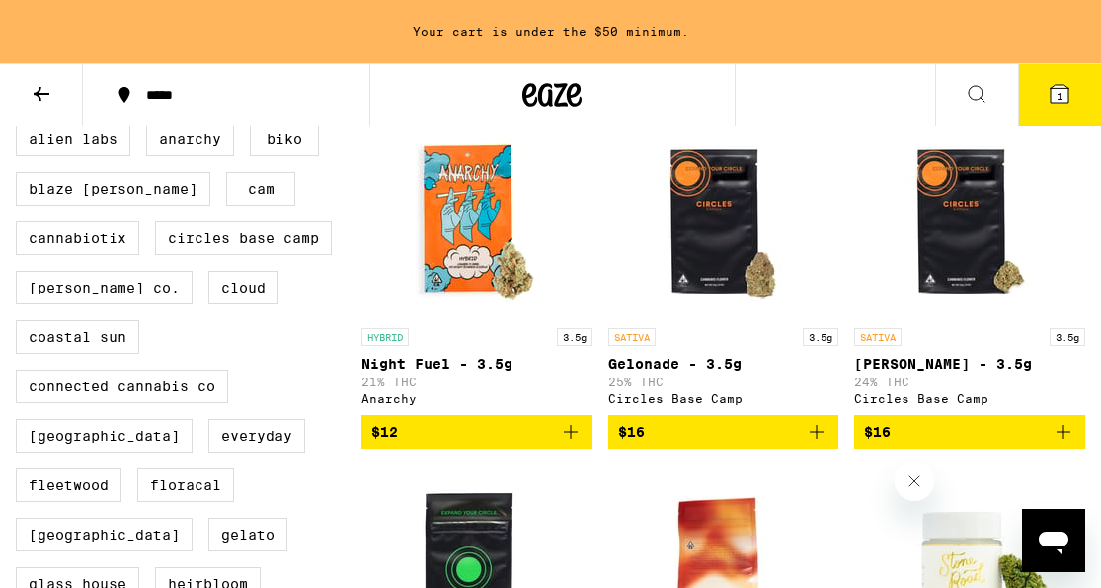
click at [821, 443] on icon "Add to bag" at bounding box center [817, 432] width 24 height 24
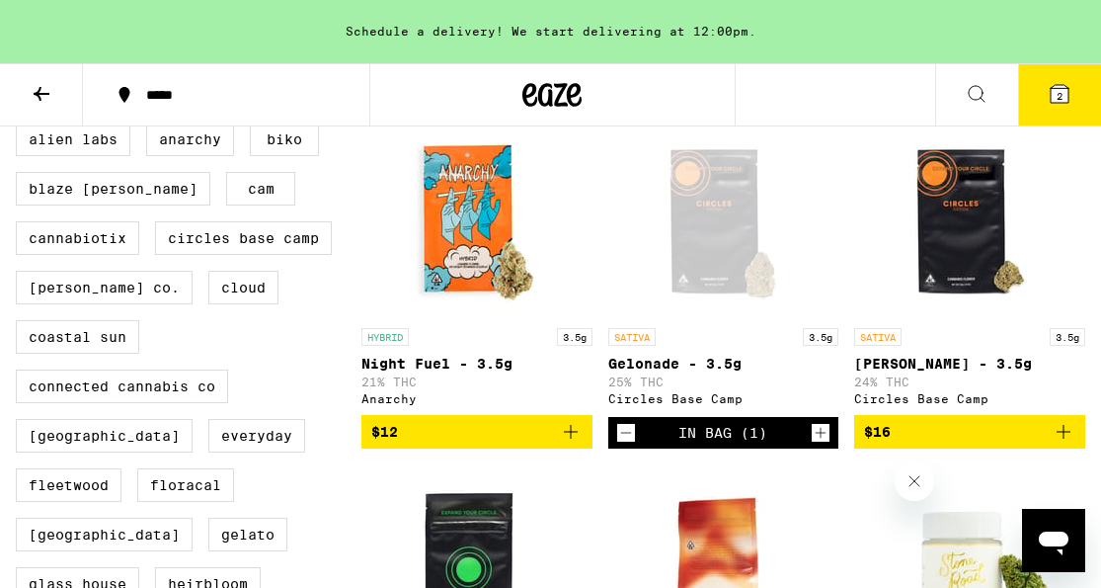
click at [1065, 98] on icon at bounding box center [1060, 94] width 18 height 18
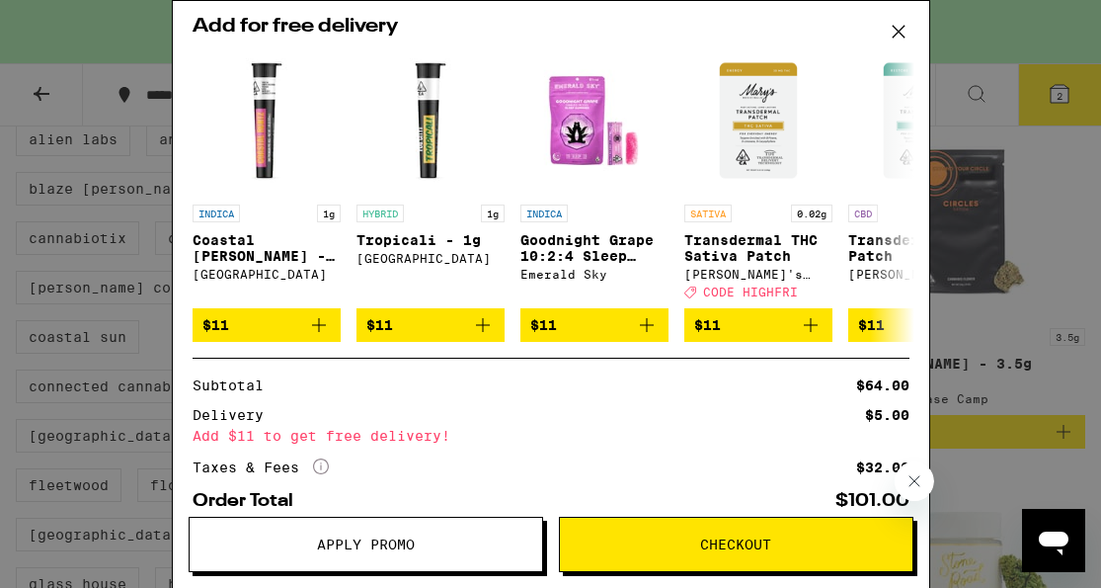
scroll to position [261, 0]
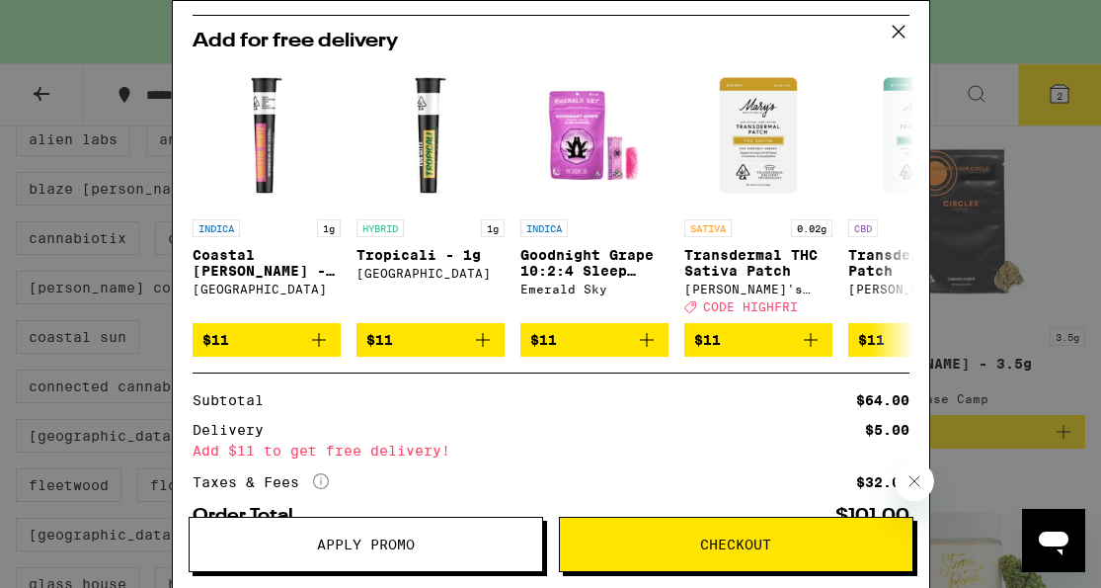
click at [895, 31] on icon at bounding box center [899, 32] width 30 height 30
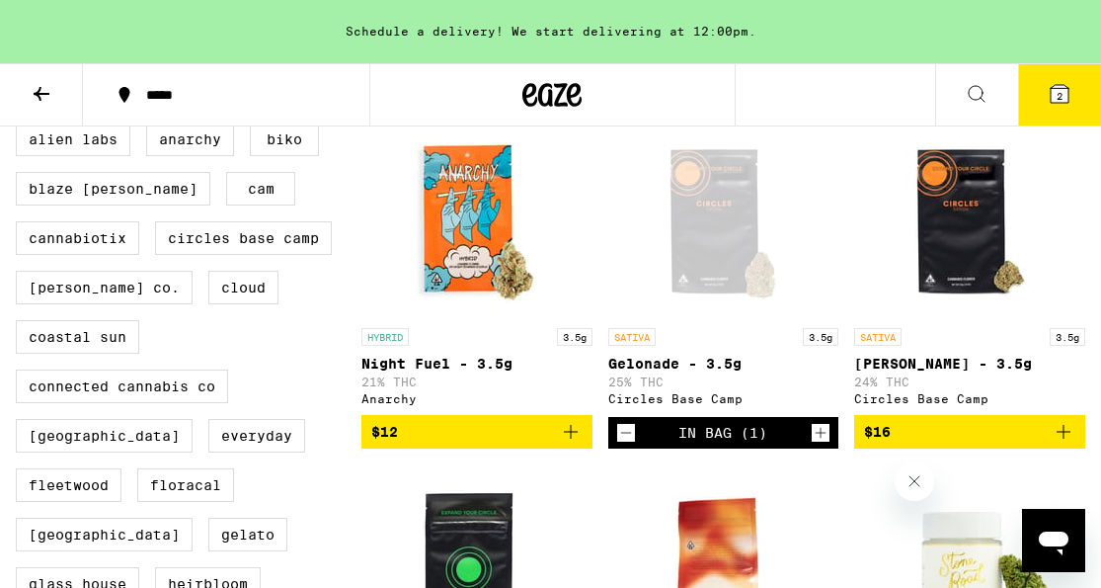
click at [1046, 90] on button "2" at bounding box center [1059, 94] width 83 height 61
